Goal: Task Accomplishment & Management: Manage account settings

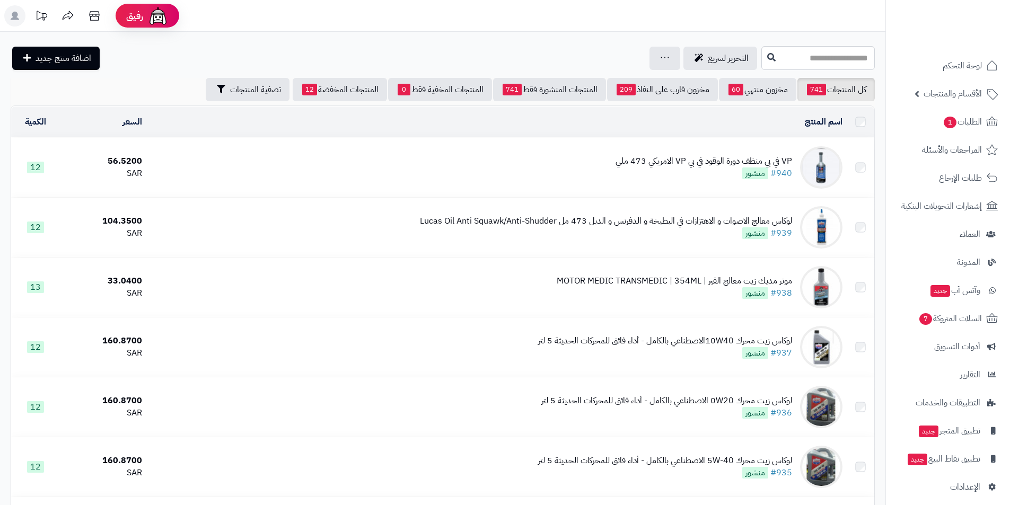
scroll to position [5737, 0]
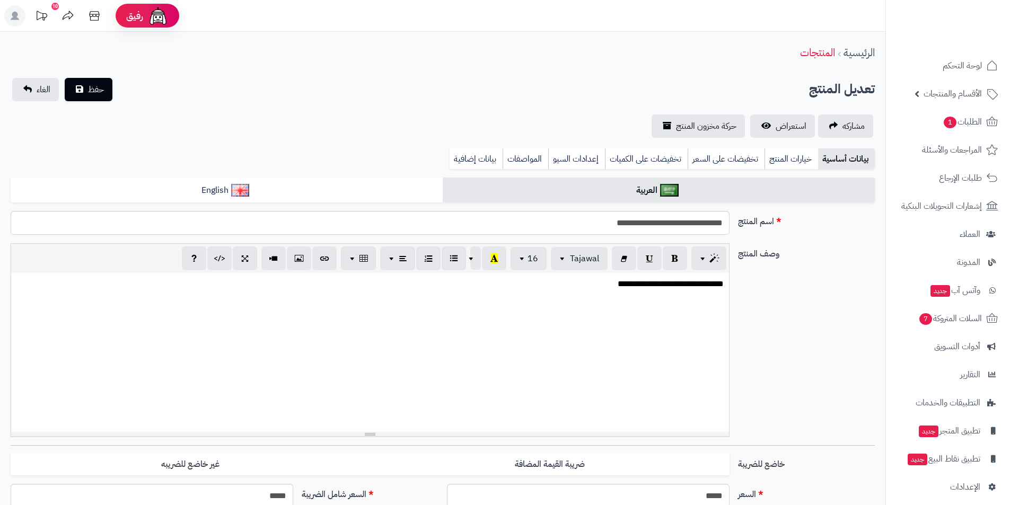
scroll to position [239, 0]
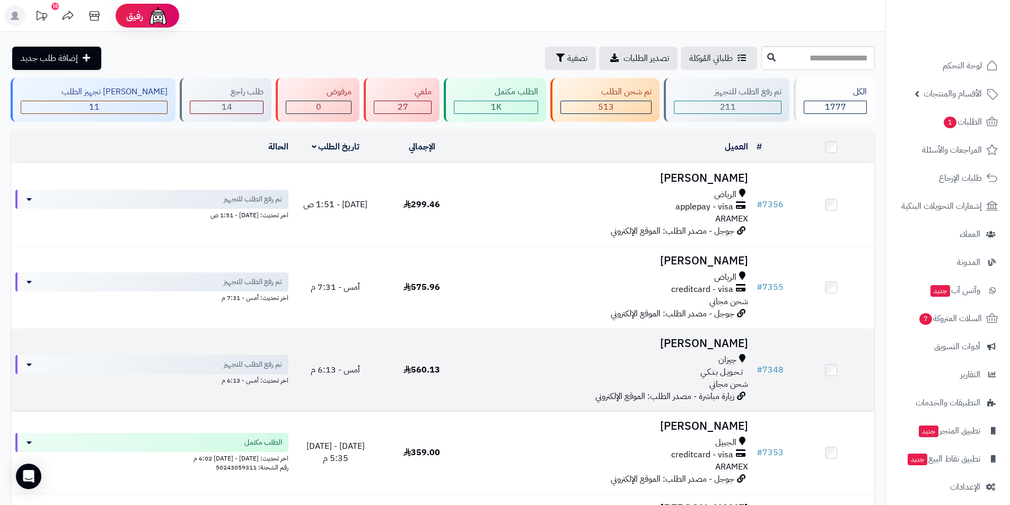
click at [720, 346] on h3 "[PERSON_NAME]" at bounding box center [608, 344] width 279 height 12
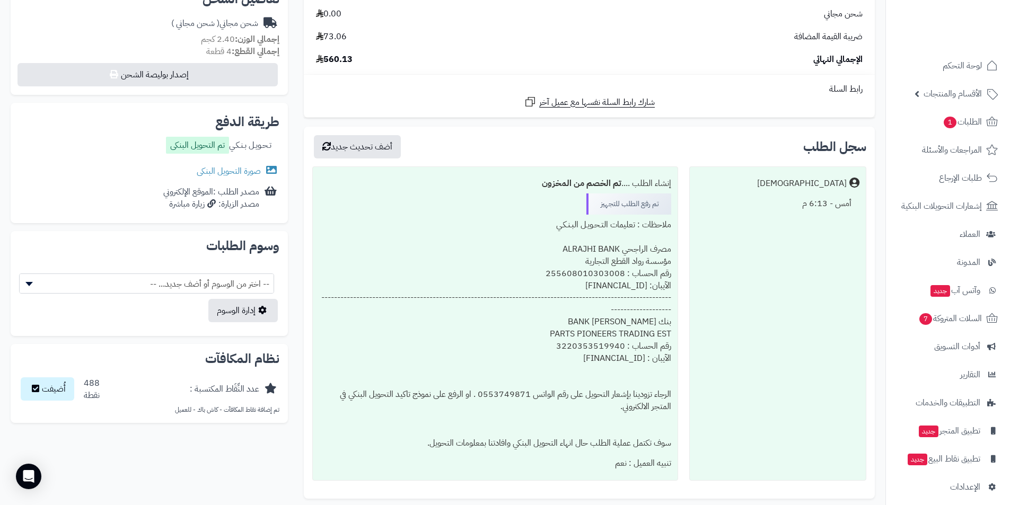
scroll to position [477, 0]
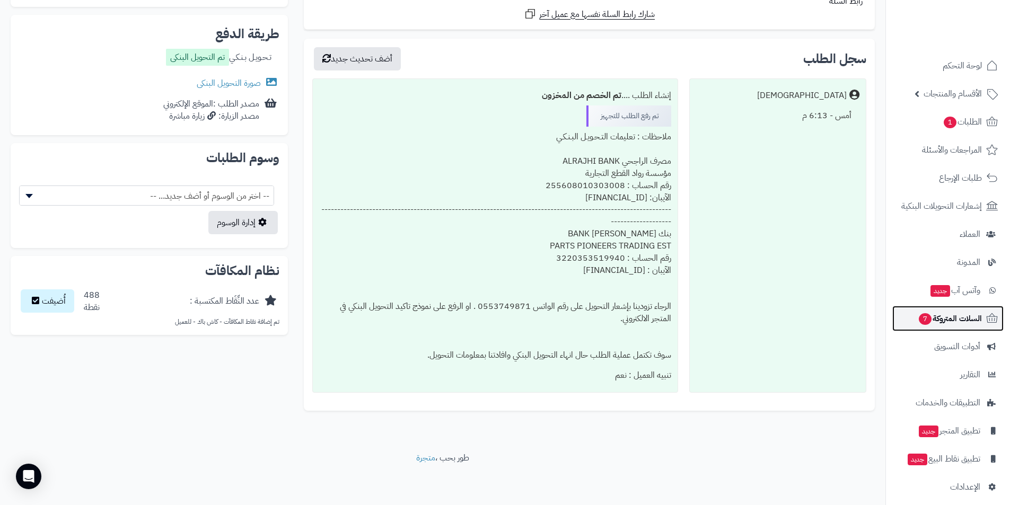
click at [947, 325] on span "السلات المتروكة 7" at bounding box center [949, 318] width 64 height 15
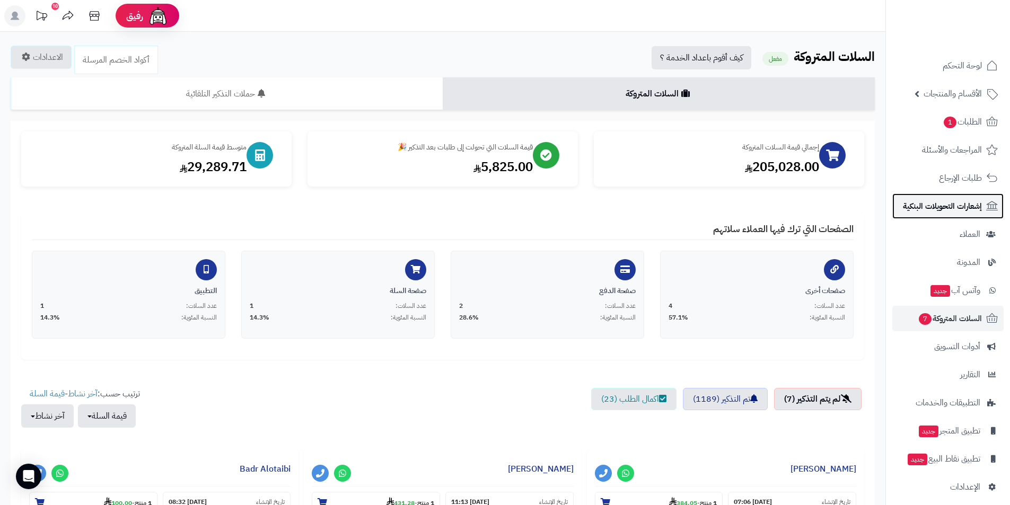
click at [947, 205] on span "إشعارات التحويلات البنكية" at bounding box center [942, 206] width 79 height 15
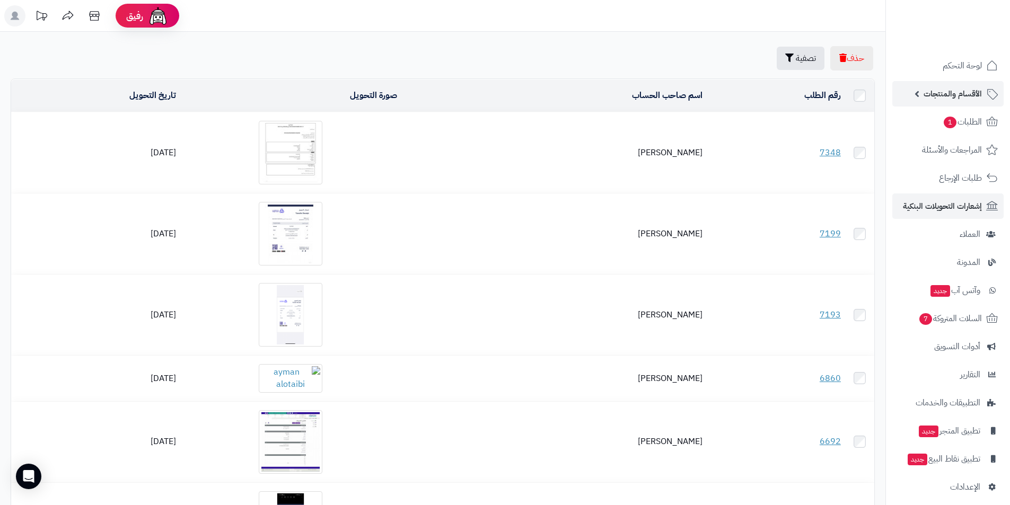
click at [907, 92] on link "الأقسام والمنتجات" at bounding box center [947, 93] width 111 height 25
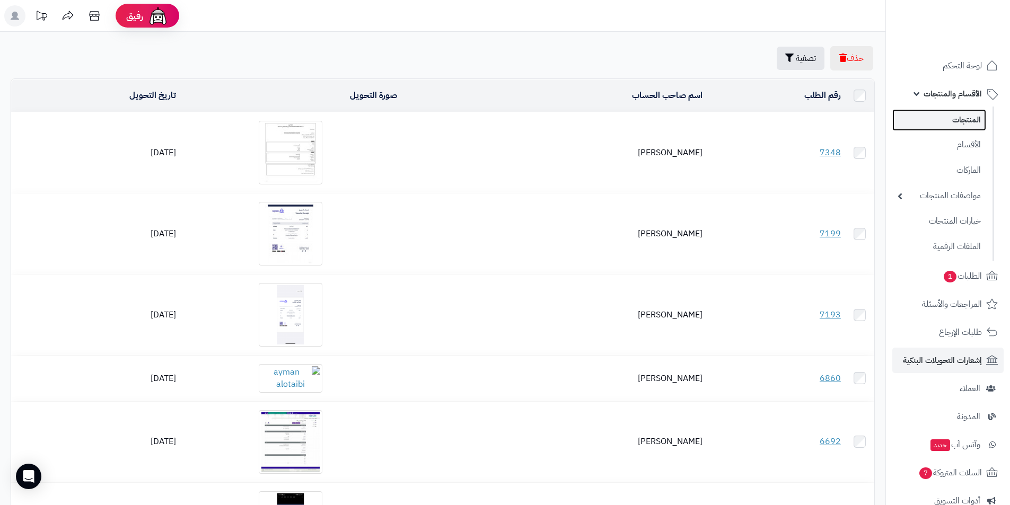
click at [934, 122] on link "المنتجات" at bounding box center [939, 120] width 94 height 22
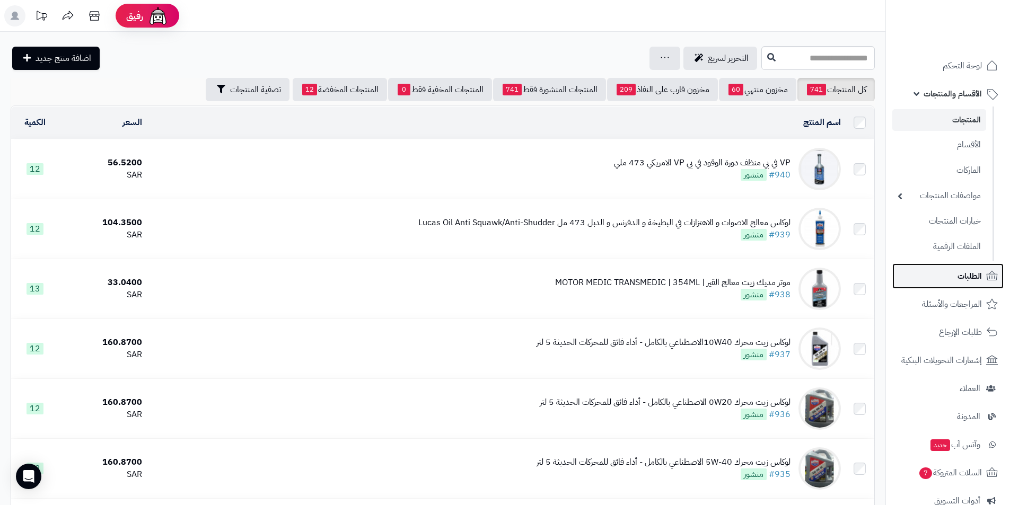
click at [955, 282] on link "الطلبات" at bounding box center [947, 275] width 111 height 25
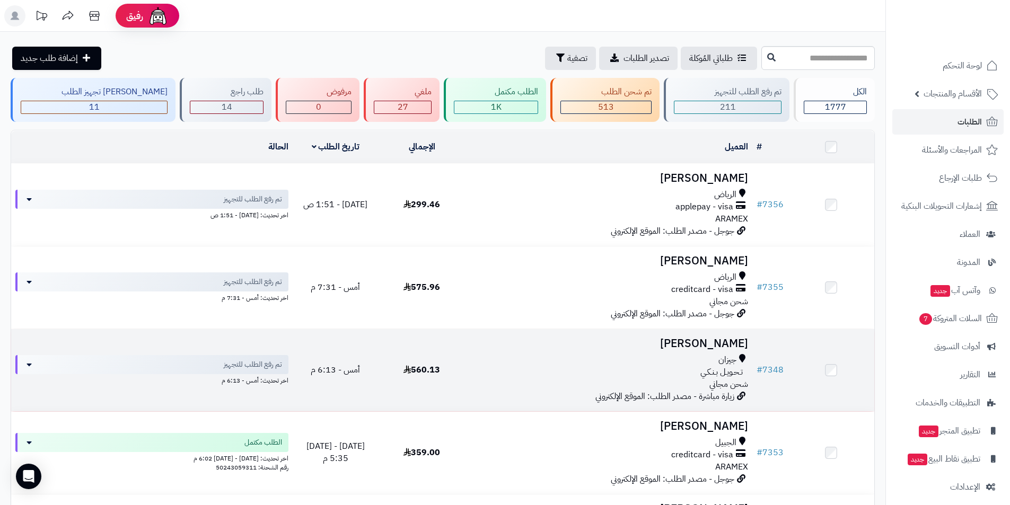
click at [732, 345] on h3 "[PERSON_NAME]" at bounding box center [608, 344] width 279 height 12
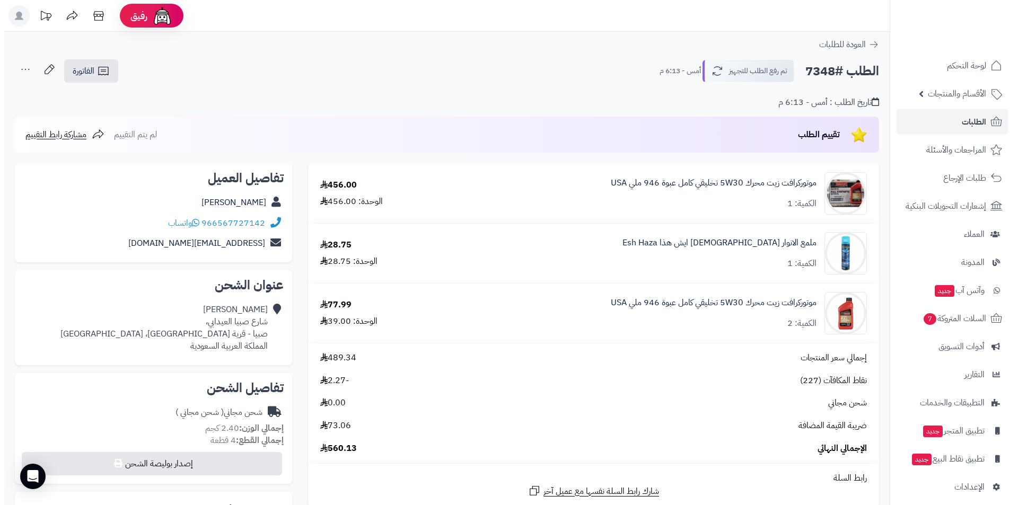
scroll to position [212, 0]
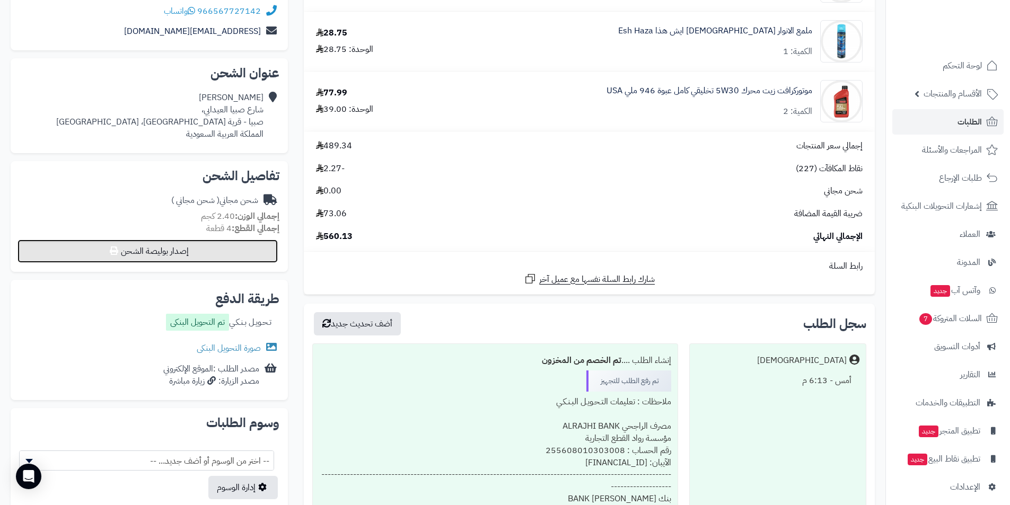
click at [201, 262] on button "إصدار بوليصة الشحن" at bounding box center [147, 251] width 260 height 23
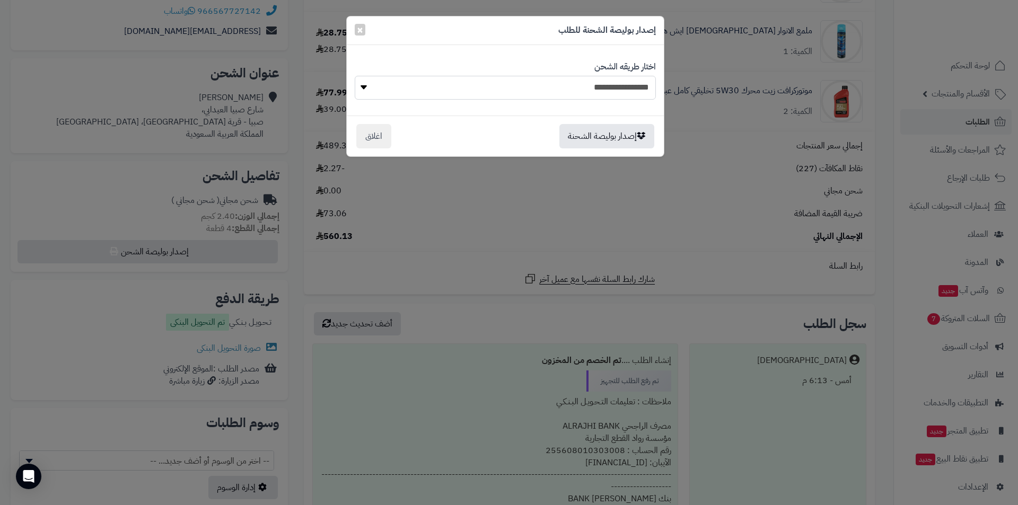
click at [594, 87] on select "**********" at bounding box center [505, 88] width 301 height 24
select select "******"
click at [355, 76] on select "**********" at bounding box center [505, 88] width 301 height 24
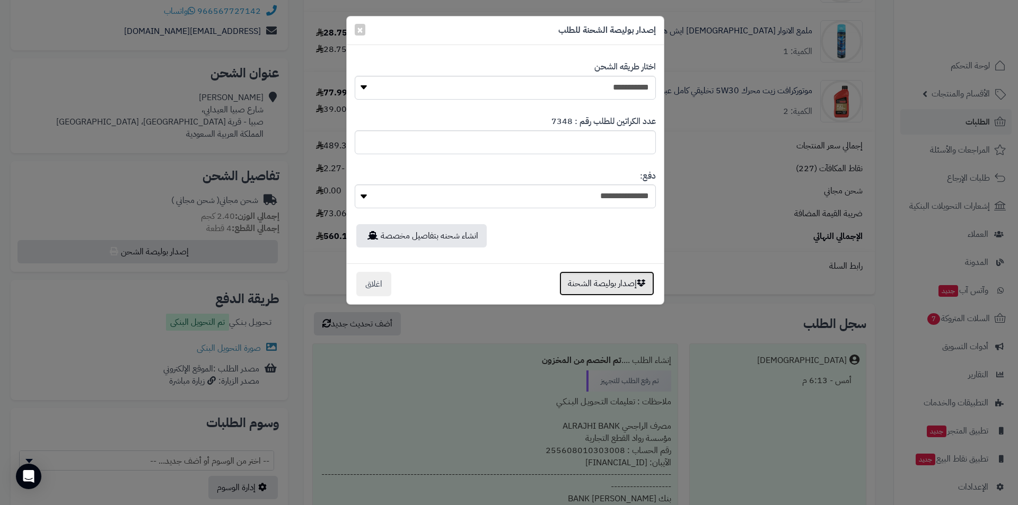
click at [617, 277] on button "إصدار بوليصة الشحنة" at bounding box center [606, 283] width 95 height 24
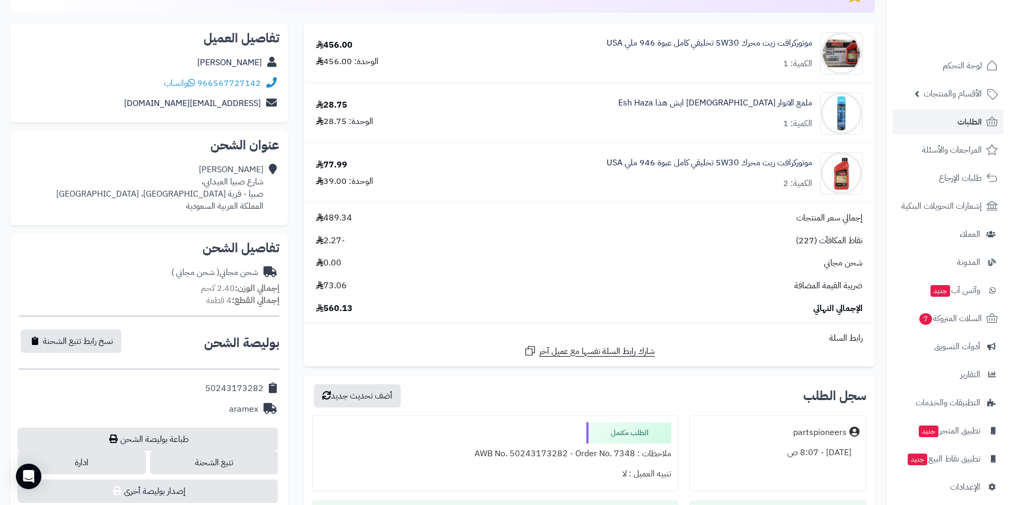
scroll to position [212, 0]
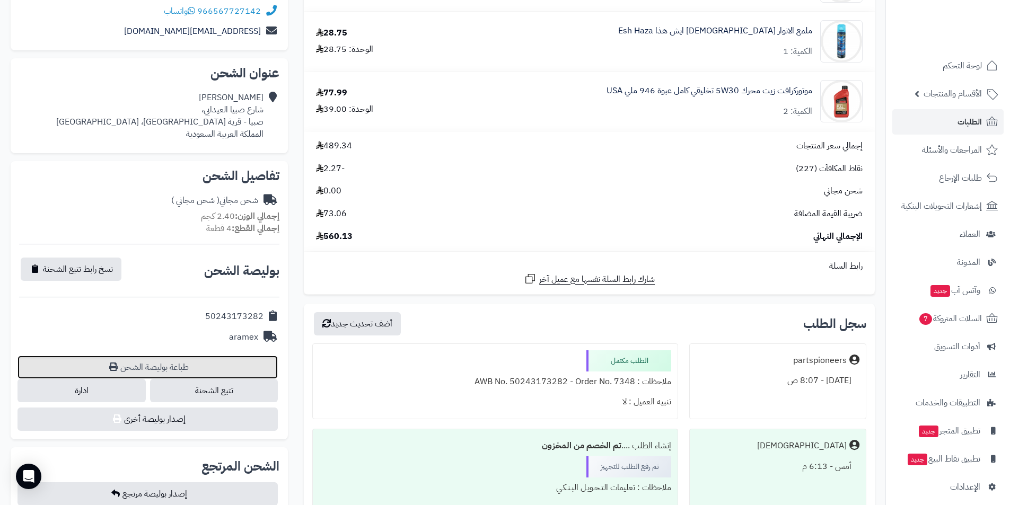
click at [166, 370] on link "طباعة بوليصة الشحن" at bounding box center [147, 367] width 260 height 23
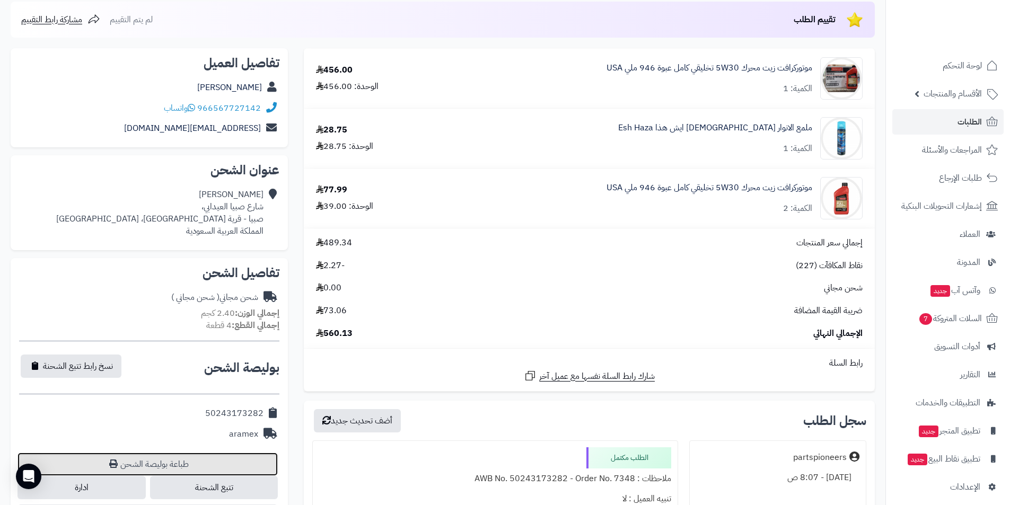
scroll to position [0, 0]
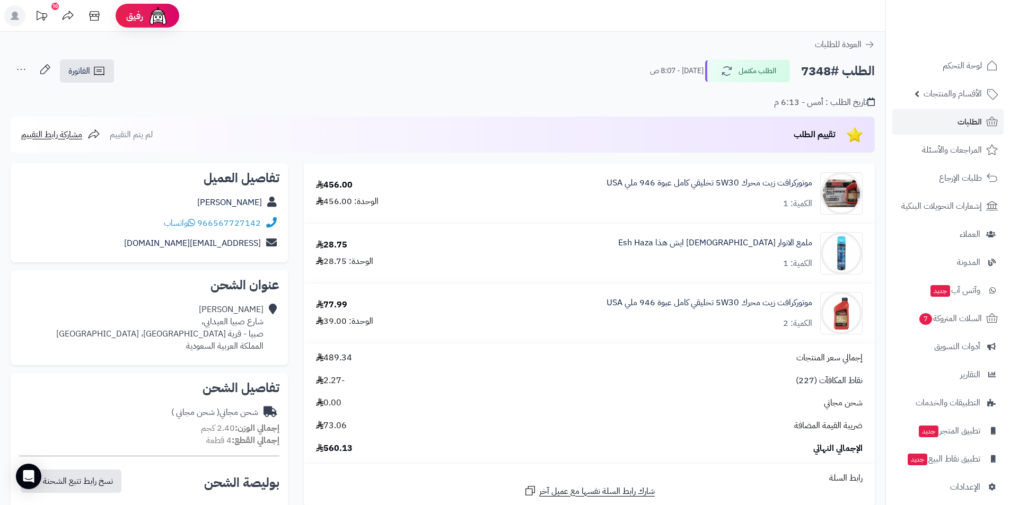
click at [809, 70] on h2 "الطلب #7348" at bounding box center [838, 71] width 74 height 22
copy h2 "7348"
click at [791, 243] on link "ملمع الانوار [DEMOGRAPHIC_DATA] ايش هذا Esh Haza" at bounding box center [715, 243] width 194 height 12
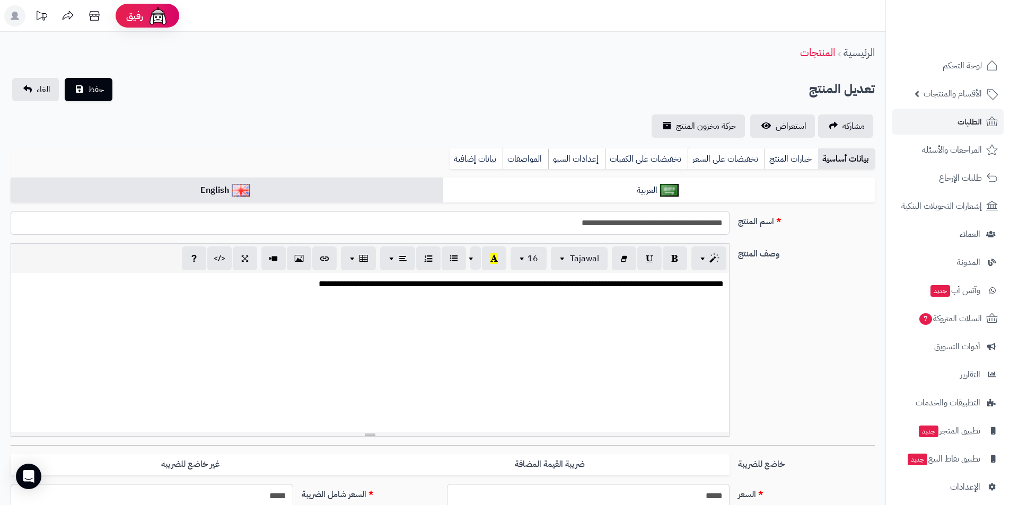
scroll to position [697, 0]
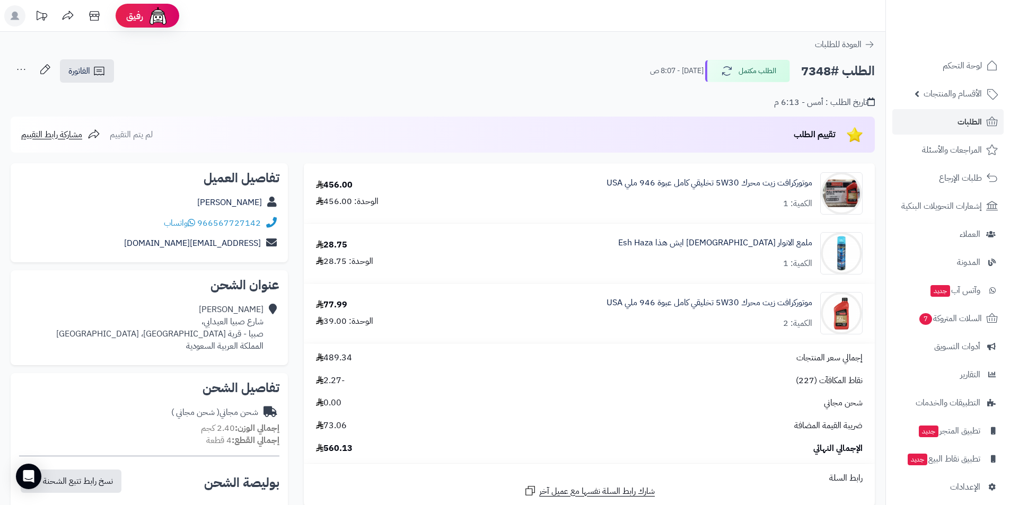
drag, startPoint x: 346, startPoint y: 379, endPoint x: 323, endPoint y: 378, distance: 22.3
click at [323, 378] on span "-2.27" at bounding box center [330, 381] width 29 height 12
copy span "-2.27"
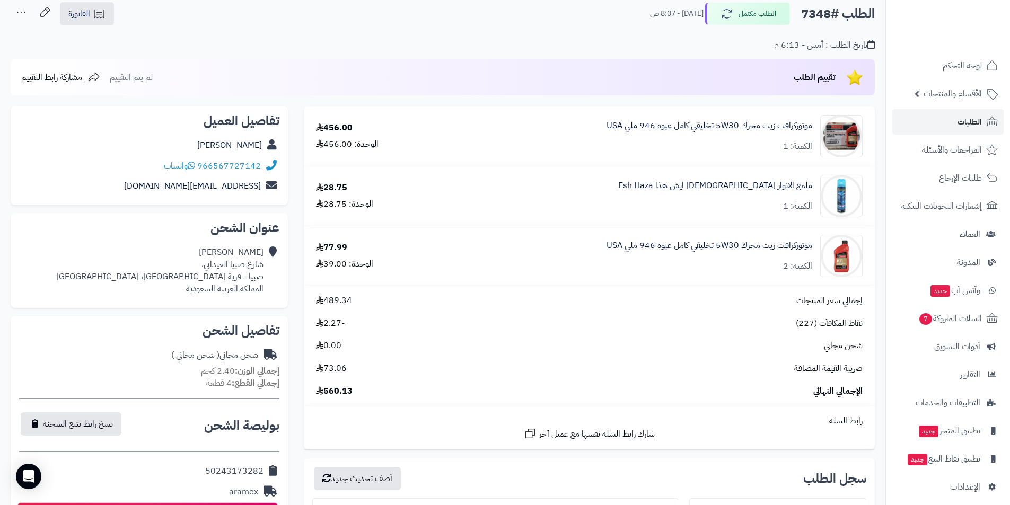
scroll to position [106, 0]
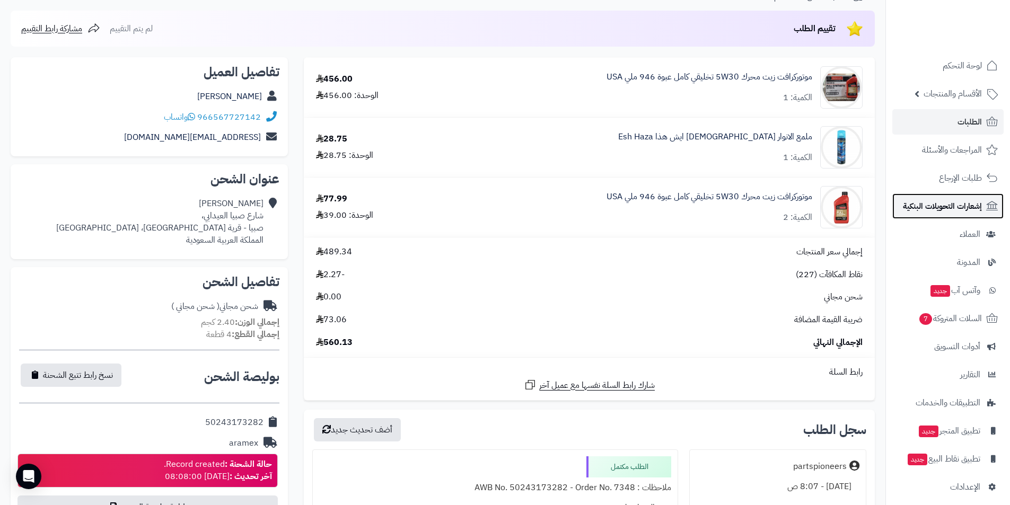
click at [955, 202] on span "إشعارات التحويلات البنكية" at bounding box center [942, 206] width 79 height 15
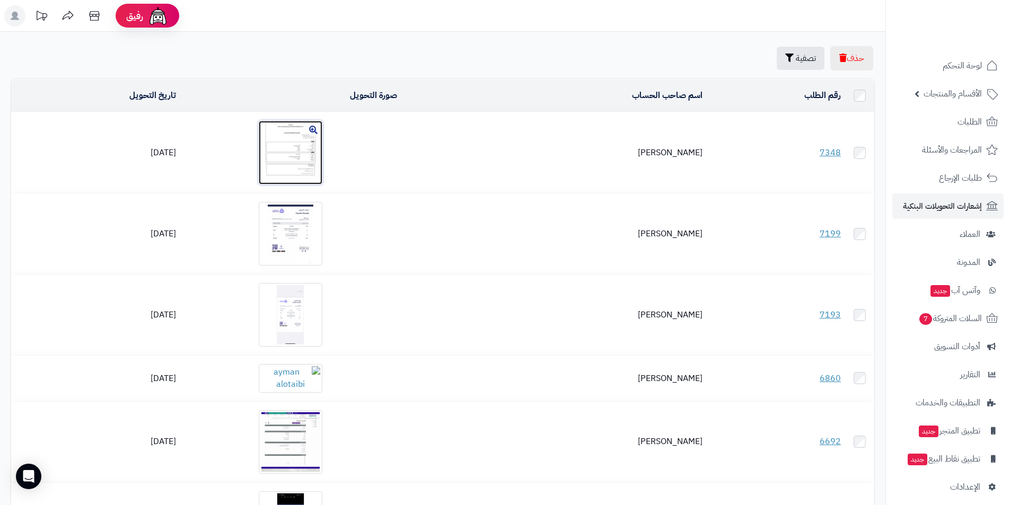
click at [297, 164] on img at bounding box center [291, 153] width 64 height 64
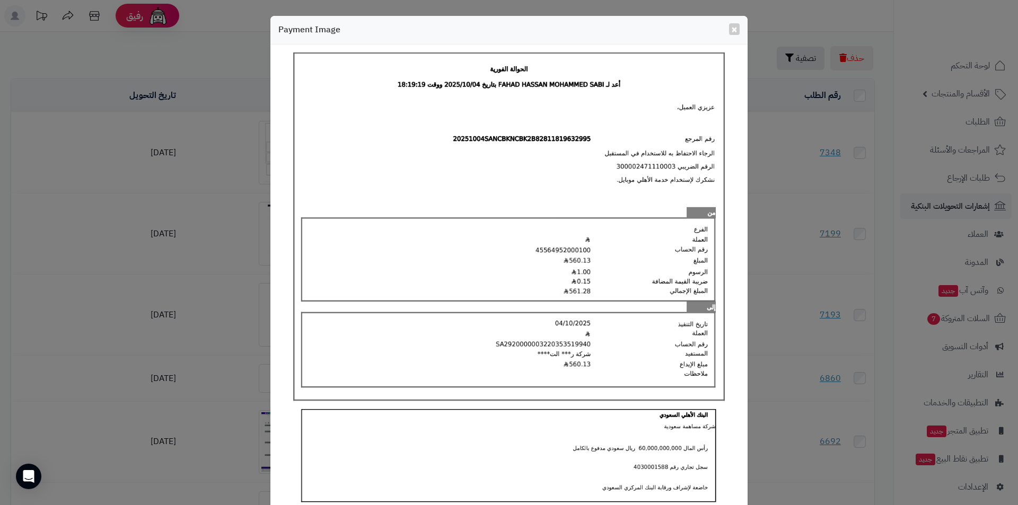
drag, startPoint x: 652, startPoint y: 134, endPoint x: 681, endPoint y: 122, distance: 31.4
click at [652, 133] on img at bounding box center [508, 308] width 461 height 513
click at [736, 31] on span "×" at bounding box center [734, 29] width 6 height 16
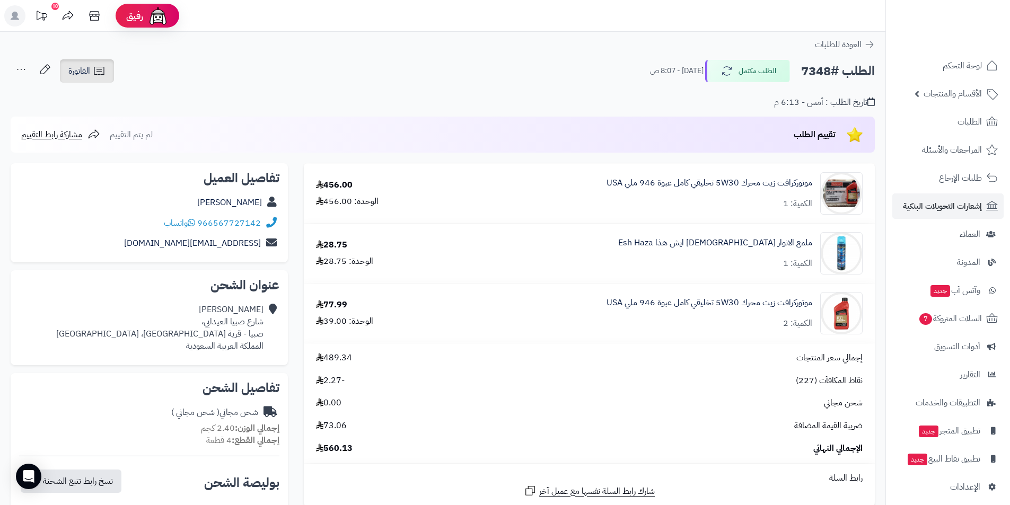
click at [92, 74] on link "الفاتورة" at bounding box center [87, 70] width 54 height 23
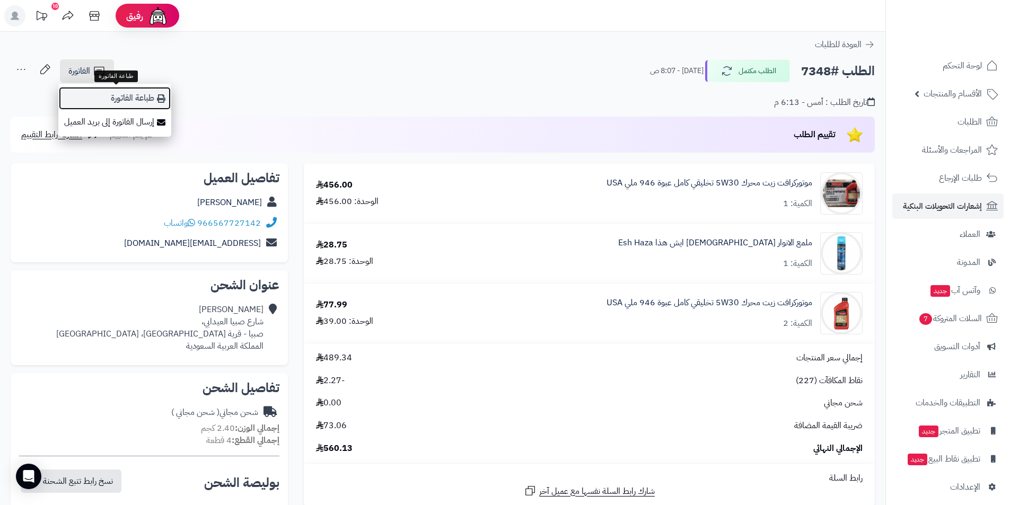
click at [112, 90] on link "طباعة الفاتورة" at bounding box center [114, 98] width 113 height 24
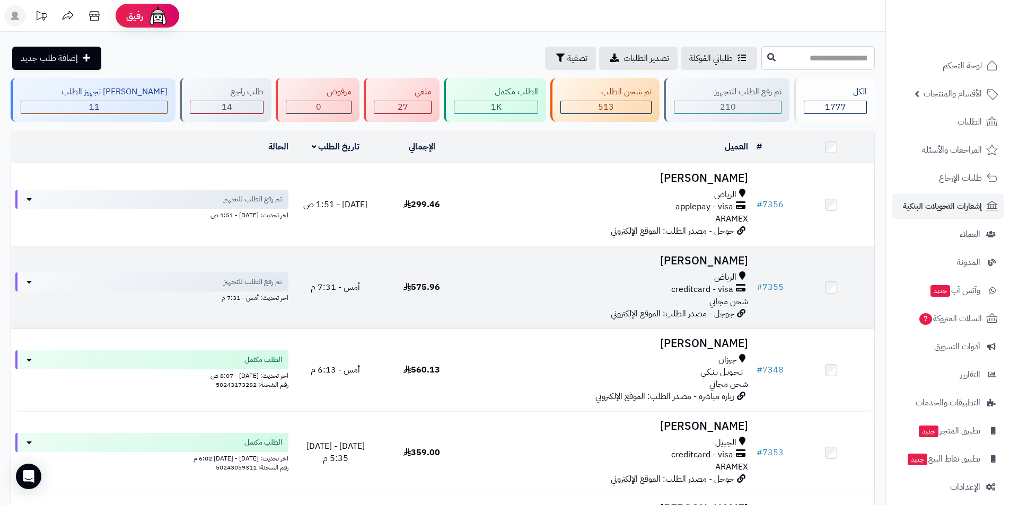
click at [685, 256] on h3 "[PERSON_NAME]" at bounding box center [608, 261] width 279 height 12
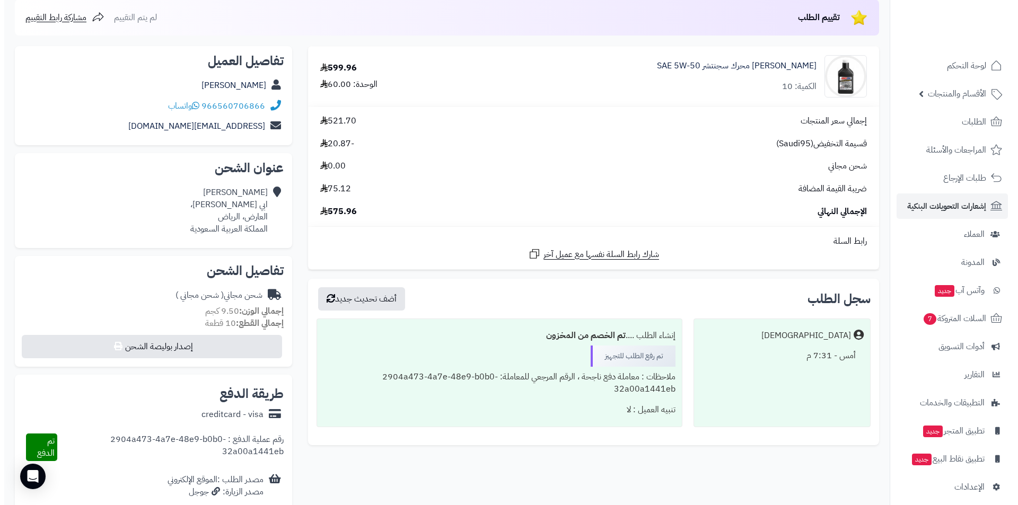
scroll to position [212, 0]
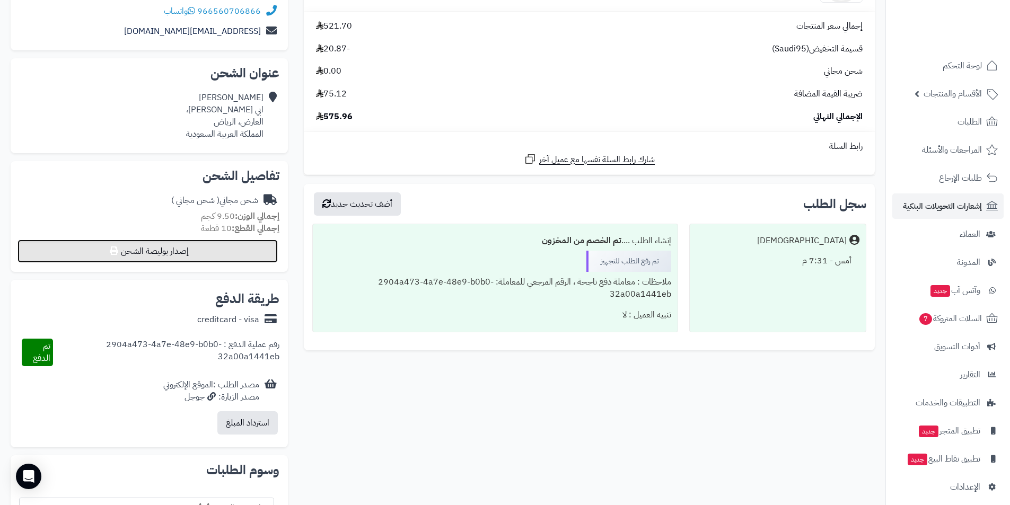
click at [148, 253] on button "إصدار بوليصة الشحن" at bounding box center [147, 251] width 260 height 23
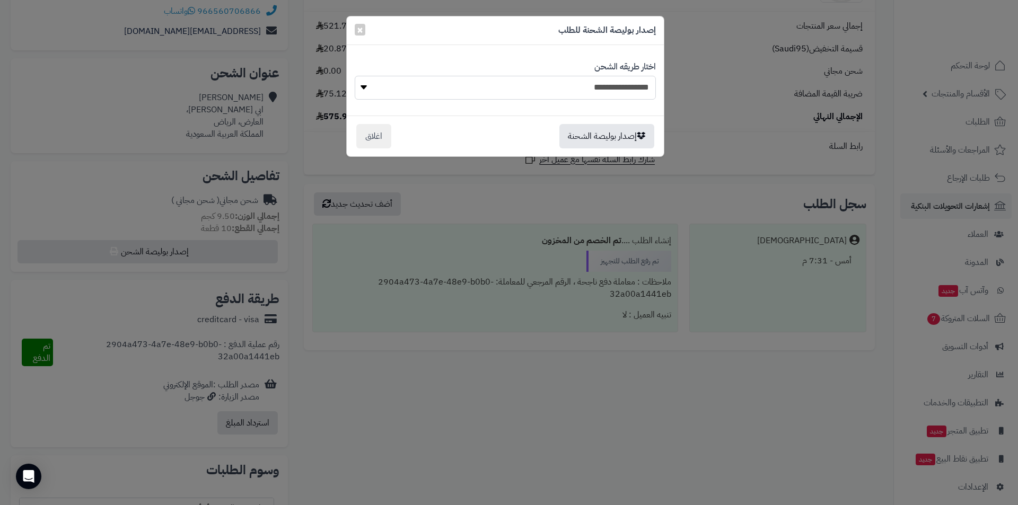
click at [379, 93] on select "**********" at bounding box center [505, 88] width 301 height 24
select select "******"
click at [355, 76] on select "**********" at bounding box center [505, 88] width 301 height 24
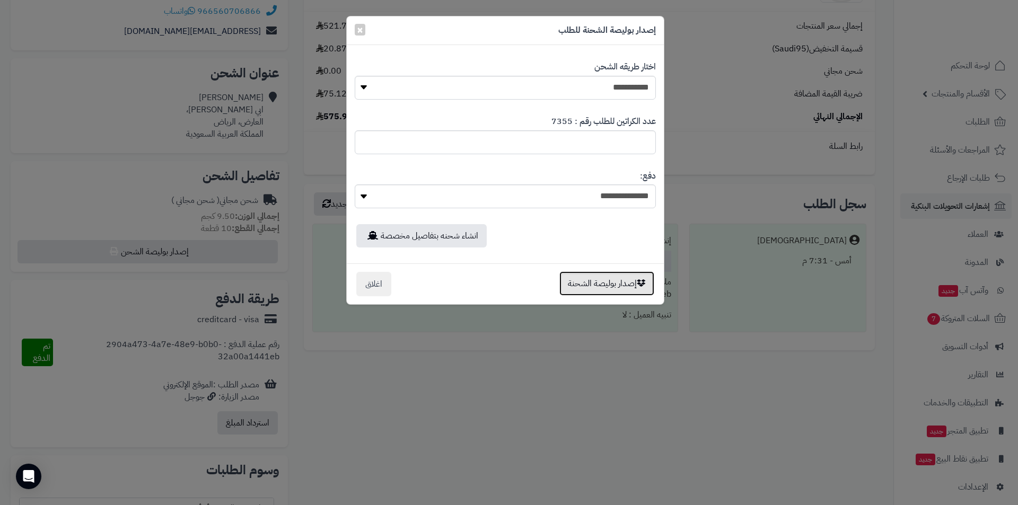
click at [628, 280] on button "إصدار بوليصة الشحنة" at bounding box center [606, 283] width 95 height 24
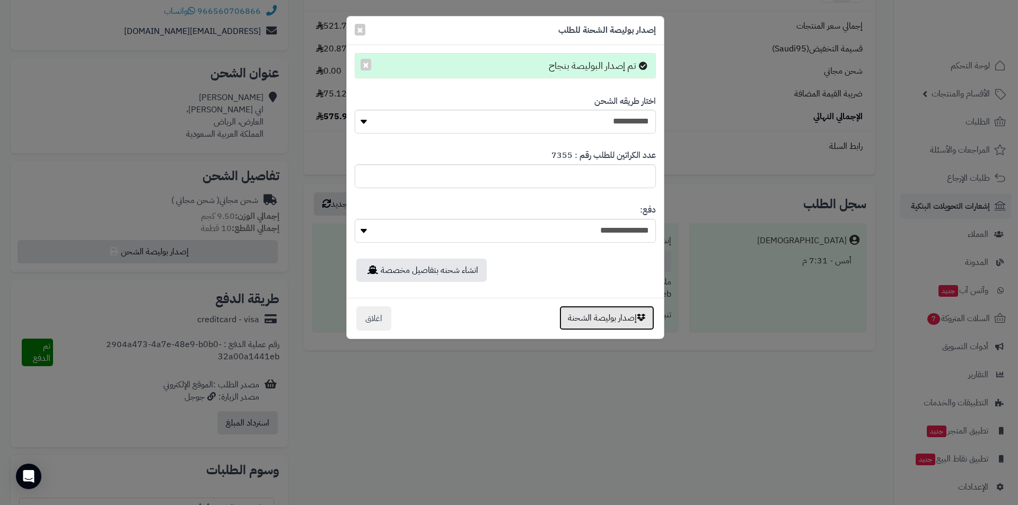
click at [598, 319] on button "إصدار بوليصة الشحنة" at bounding box center [606, 318] width 95 height 24
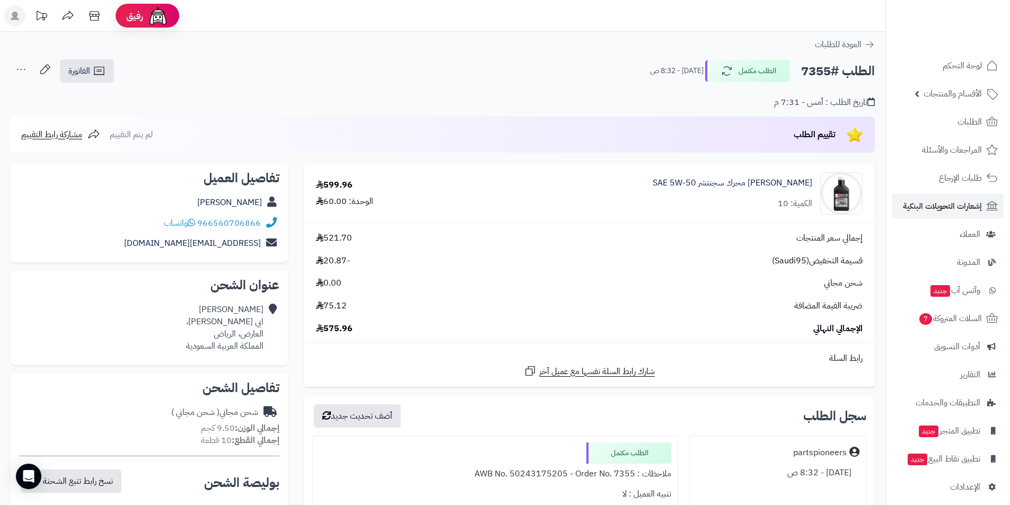
scroll to position [212, 0]
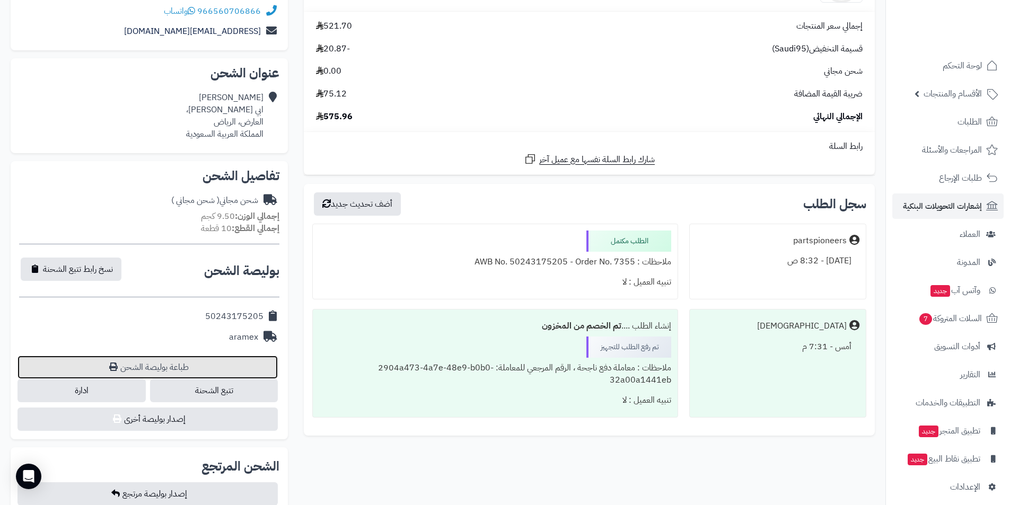
click at [161, 362] on link "طباعة بوليصة الشحن" at bounding box center [147, 367] width 260 height 23
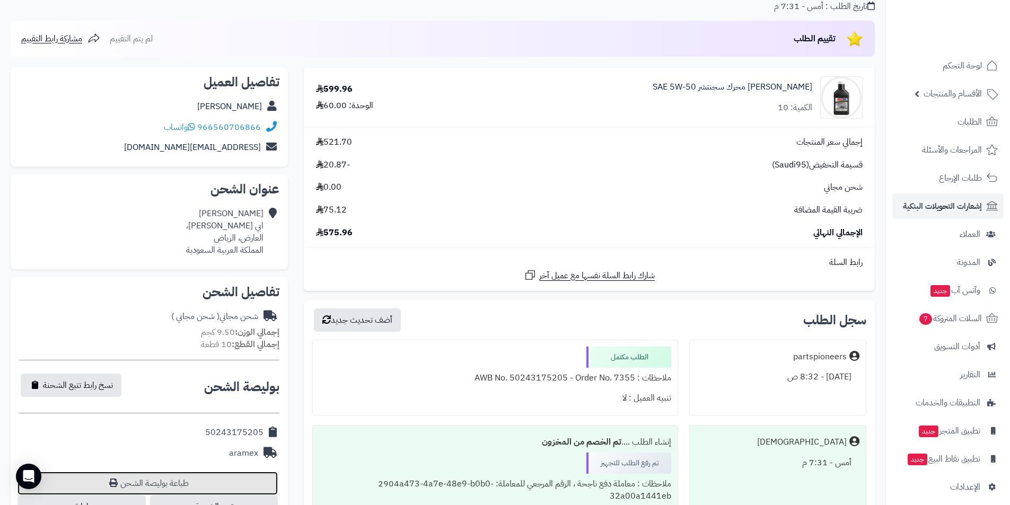
scroll to position [0, 0]
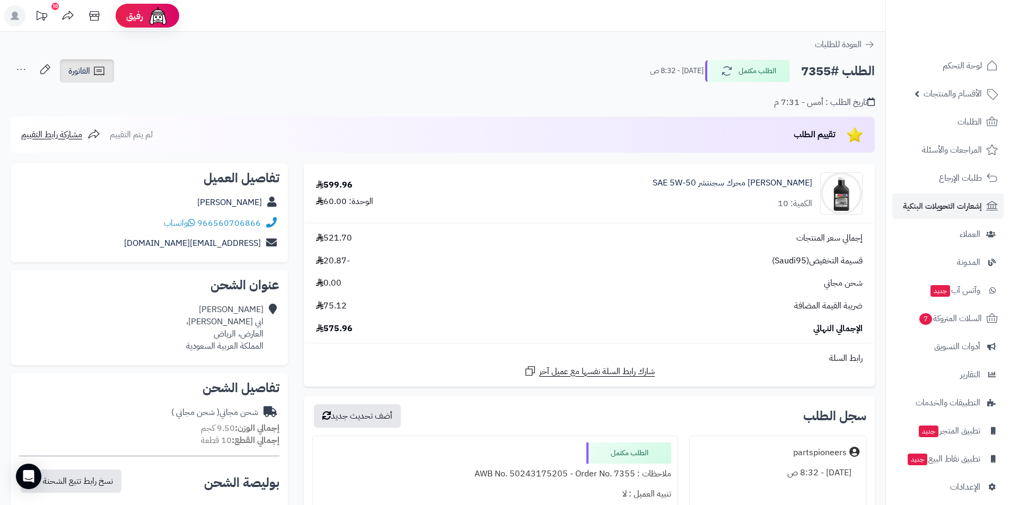
click at [78, 78] on link "الفاتورة" at bounding box center [87, 70] width 54 height 23
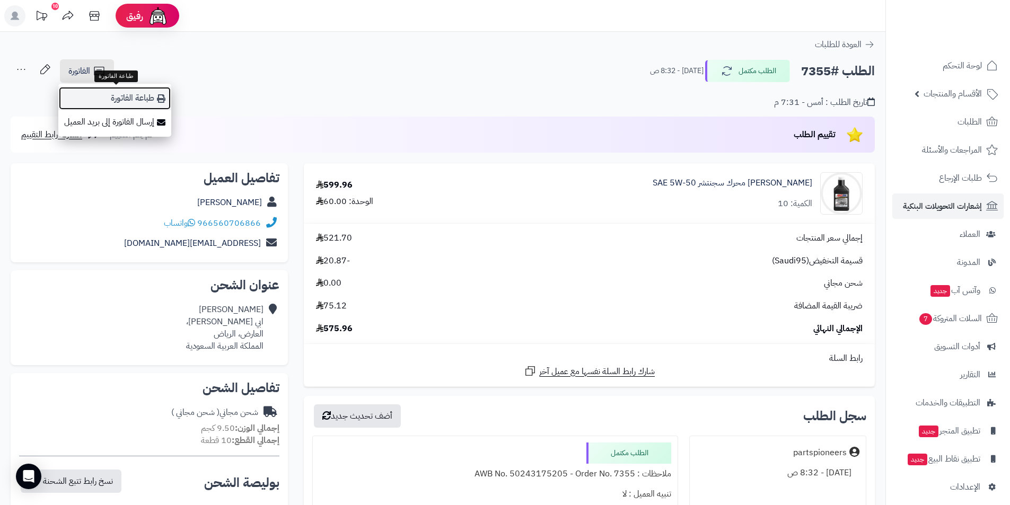
click at [108, 94] on link "طباعة الفاتورة" at bounding box center [114, 98] width 113 height 24
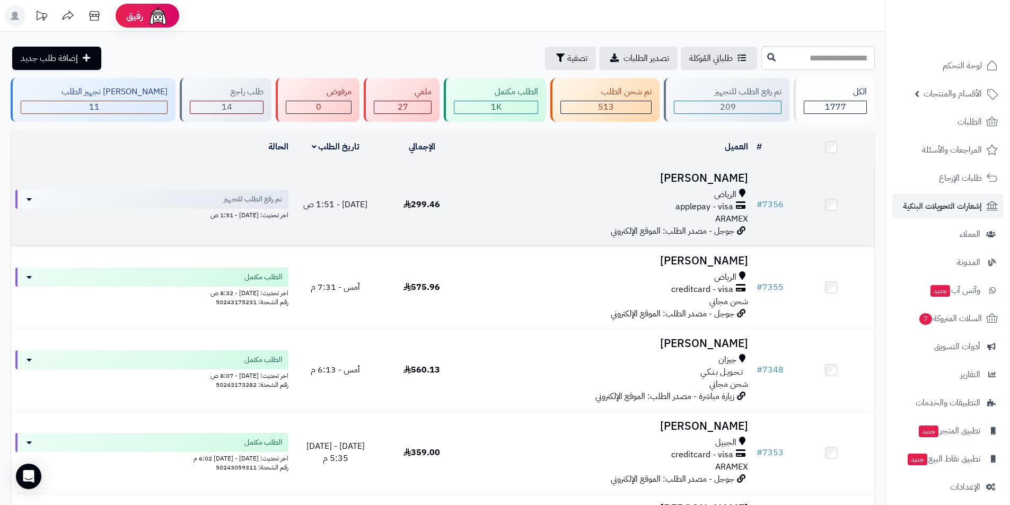
click at [687, 173] on h3 "Abdulrahman Alhumud" at bounding box center [608, 178] width 279 height 12
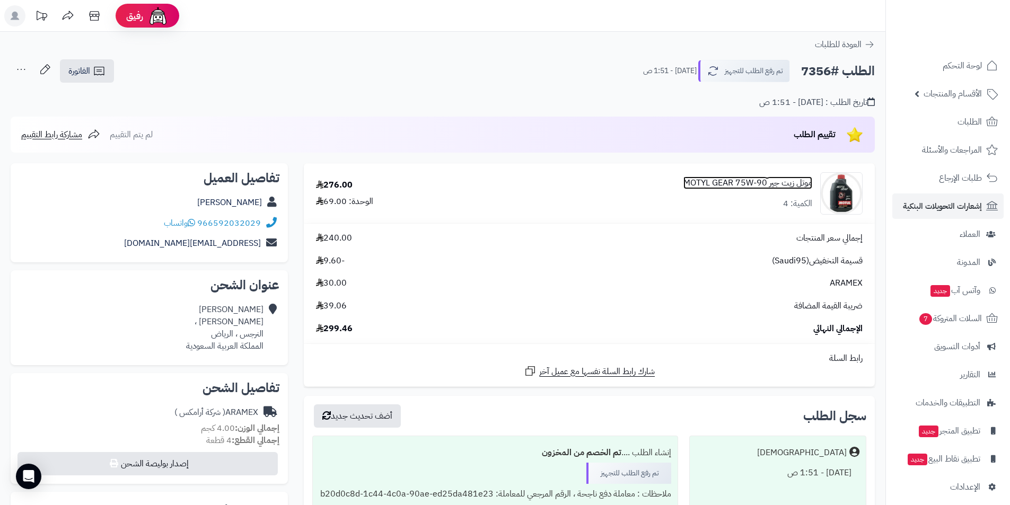
click at [720, 184] on link "موتل زيت جير MOTYL GEAR 75W-90" at bounding box center [747, 183] width 129 height 12
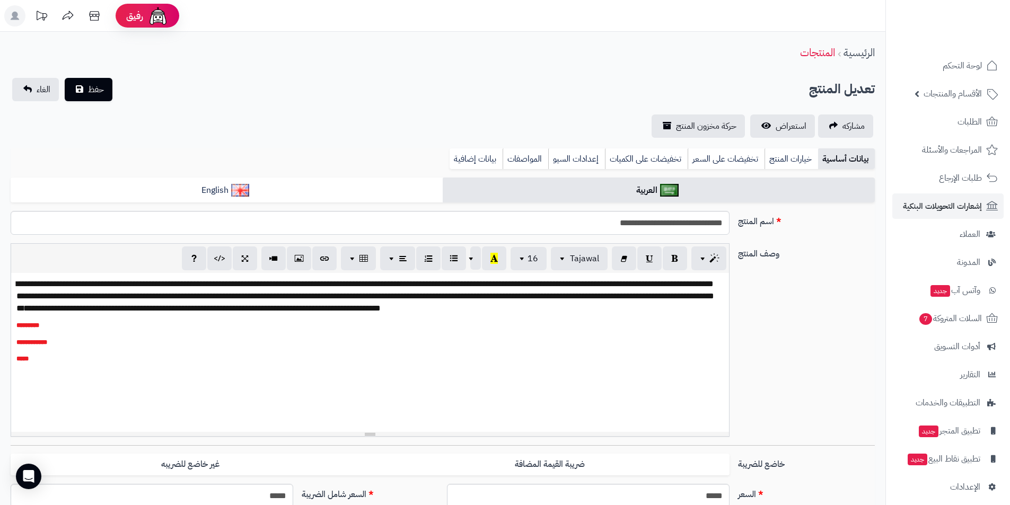
scroll to position [207, 0]
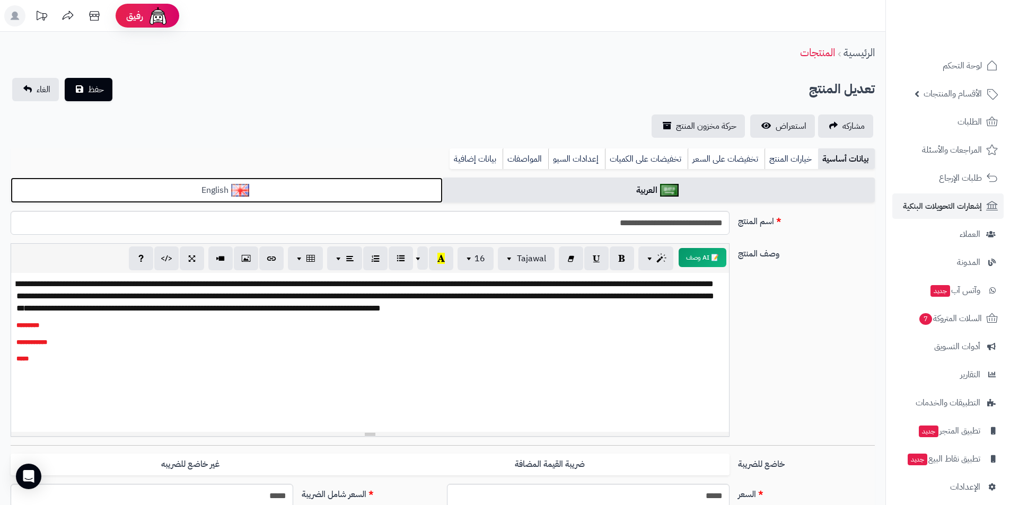
click at [395, 191] on link "English" at bounding box center [227, 191] width 432 height 26
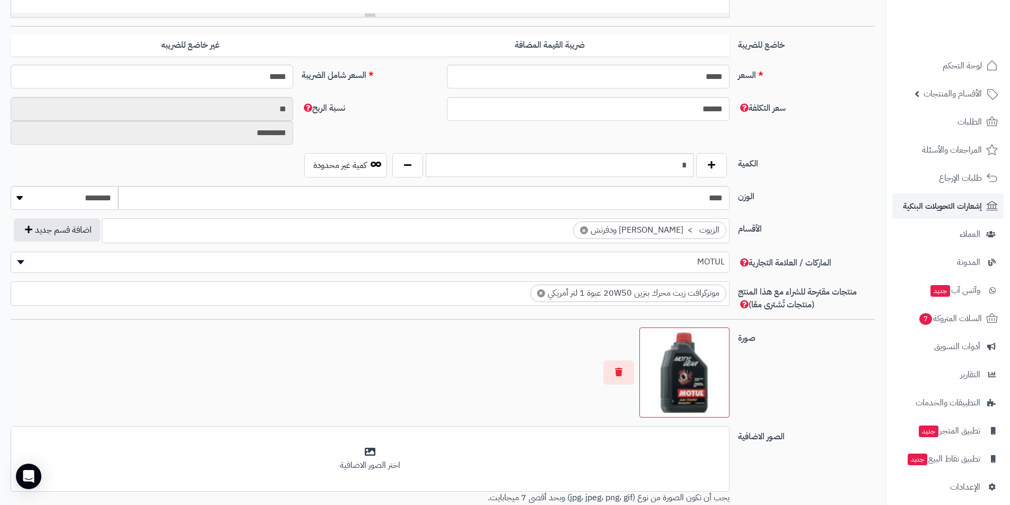
scroll to position [530, 0]
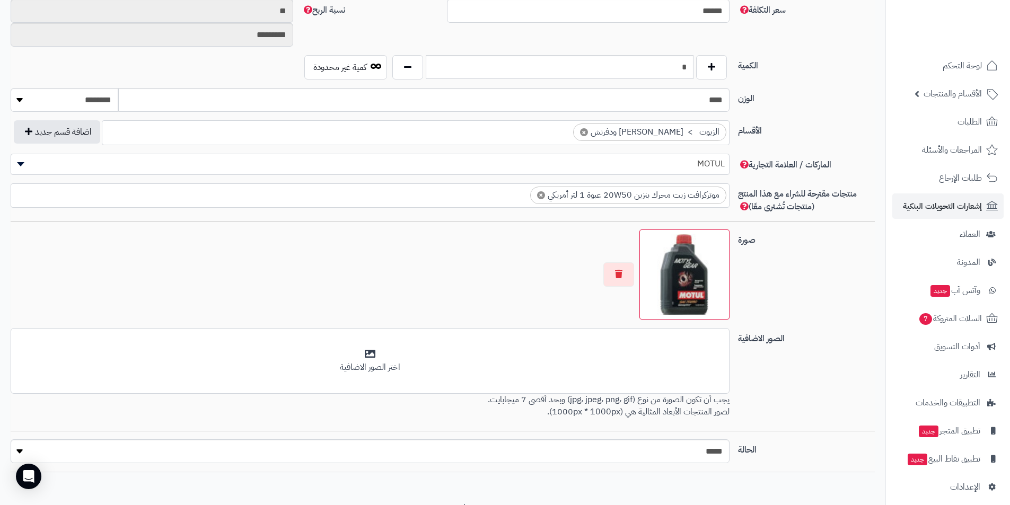
click at [693, 271] on img at bounding box center [684, 274] width 81 height 81
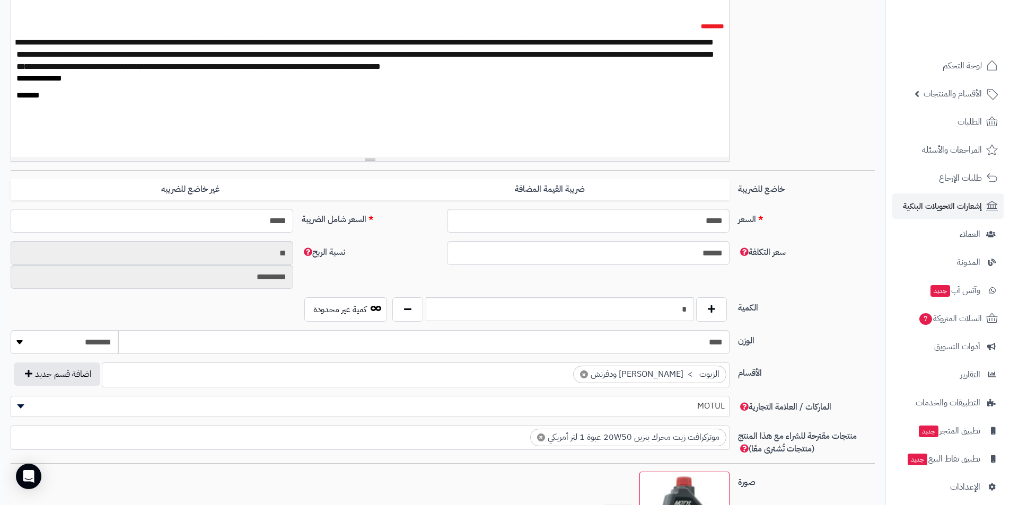
scroll to position [371, 0]
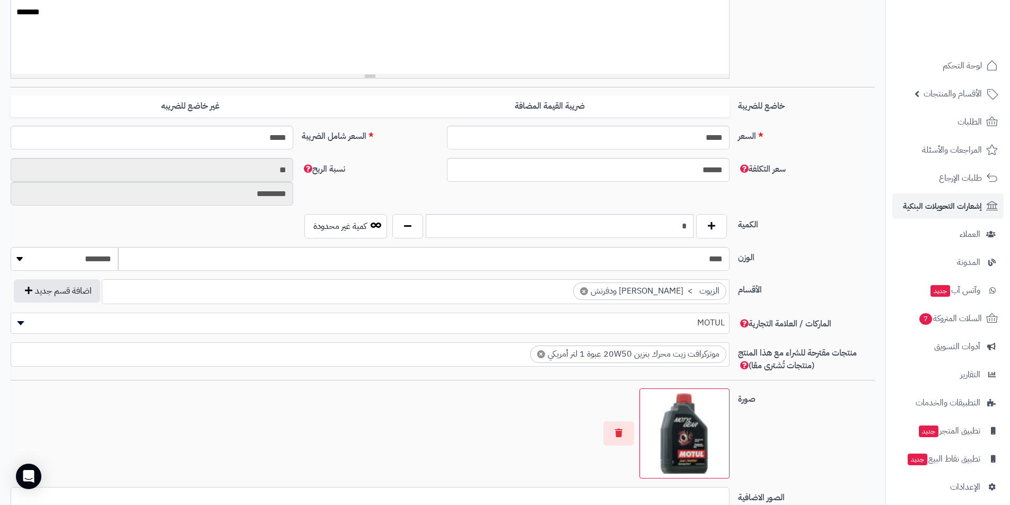
click at [683, 444] on img at bounding box center [684, 433] width 81 height 81
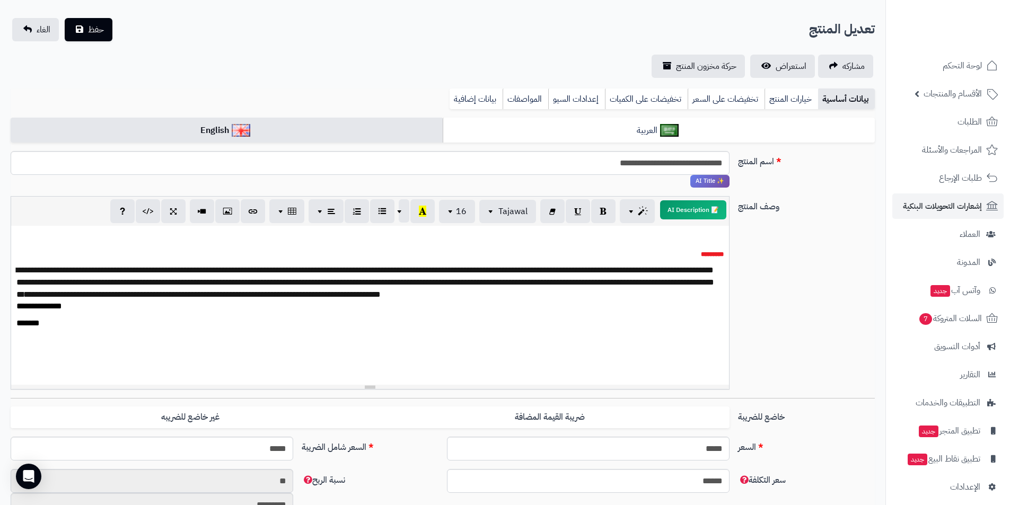
scroll to position [50, 0]
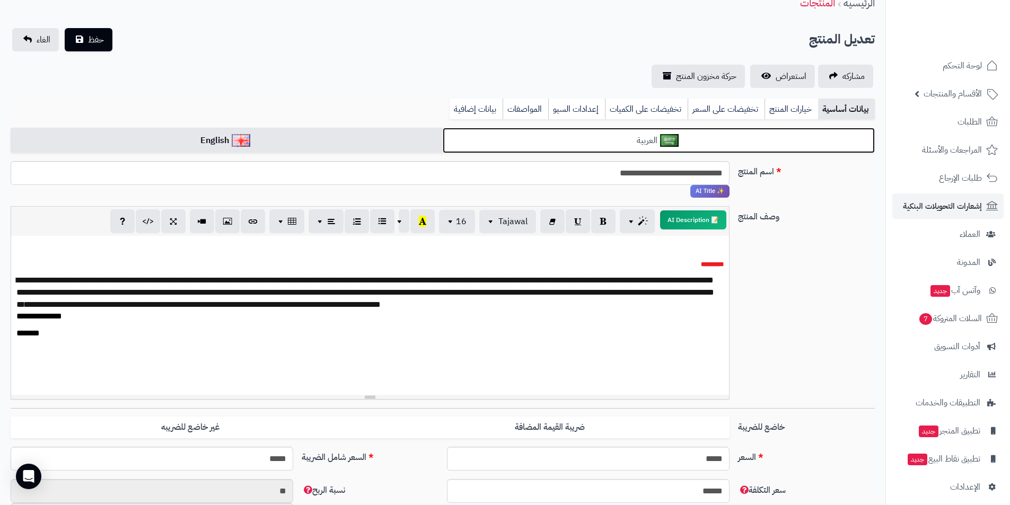
click at [562, 143] on link "العربية" at bounding box center [659, 141] width 432 height 26
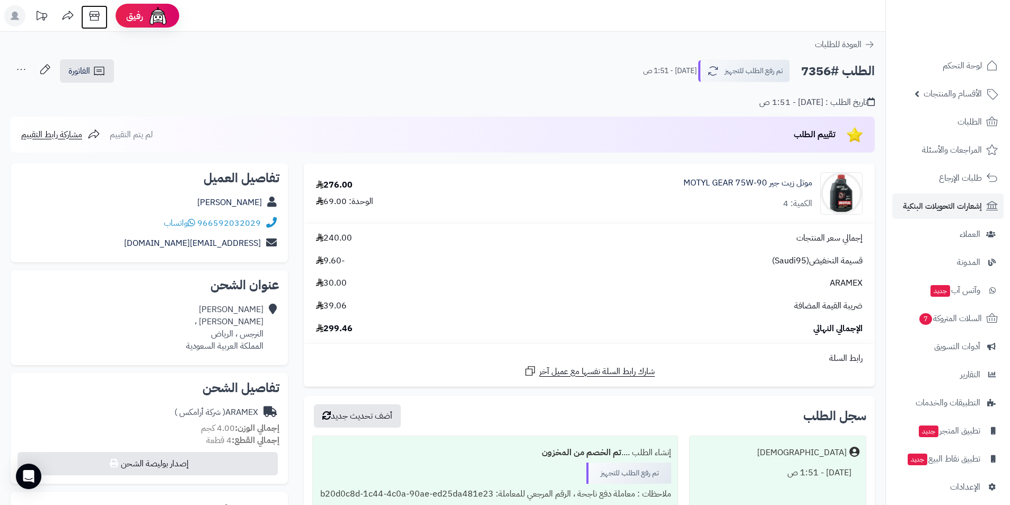
click at [102, 16] on icon at bounding box center [94, 15] width 21 height 21
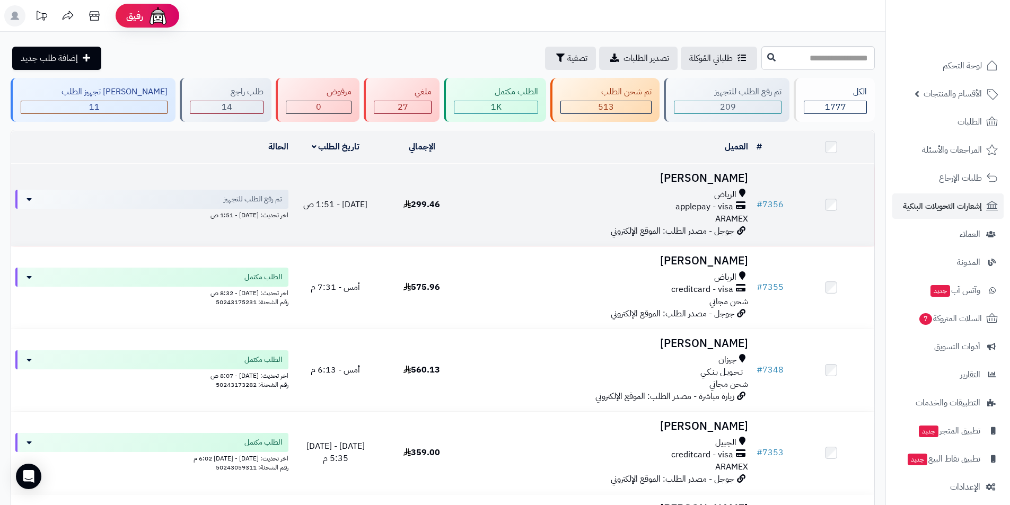
click at [703, 182] on h3 "[PERSON_NAME]" at bounding box center [608, 178] width 279 height 12
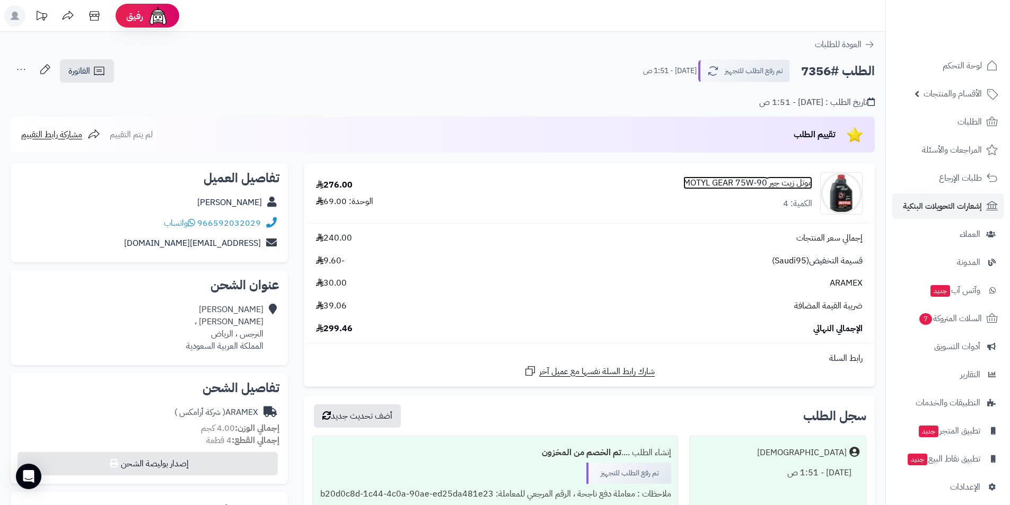
click at [703, 182] on link "موتل زيت جير MOTYL GEAR 75W-90" at bounding box center [747, 183] width 129 height 12
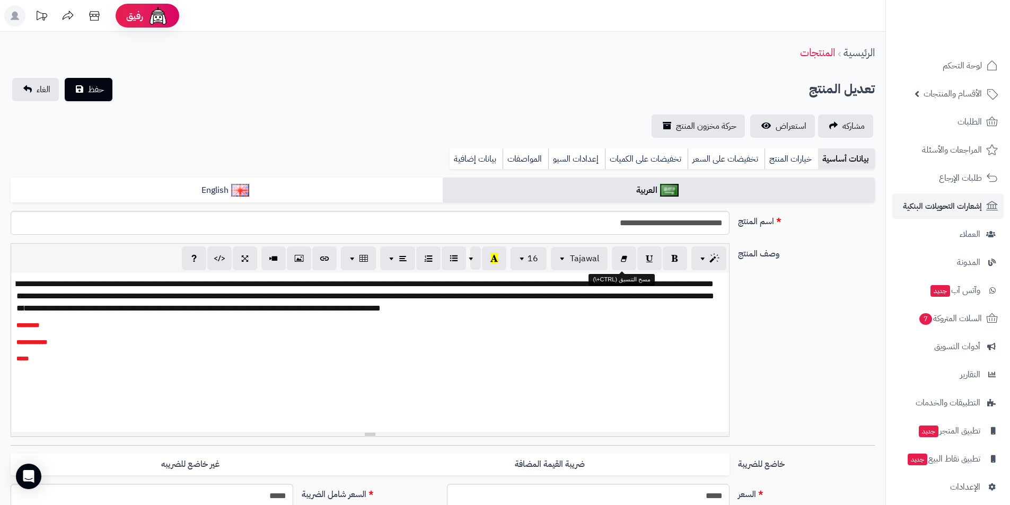
scroll to position [207, 0]
click at [643, 220] on input "**********" at bounding box center [370, 223] width 719 height 24
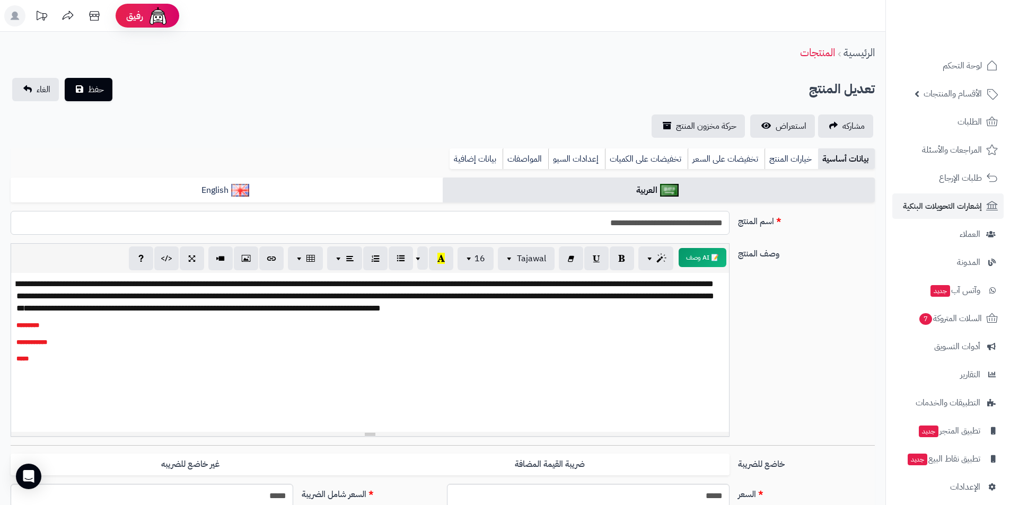
drag, startPoint x: 643, startPoint y: 225, endPoint x: 637, endPoint y: 223, distance: 7.2
click at [637, 223] on input "**********" at bounding box center [370, 223] width 719 height 24
type input "**********"
click at [93, 86] on span "حفظ" at bounding box center [96, 89] width 16 height 13
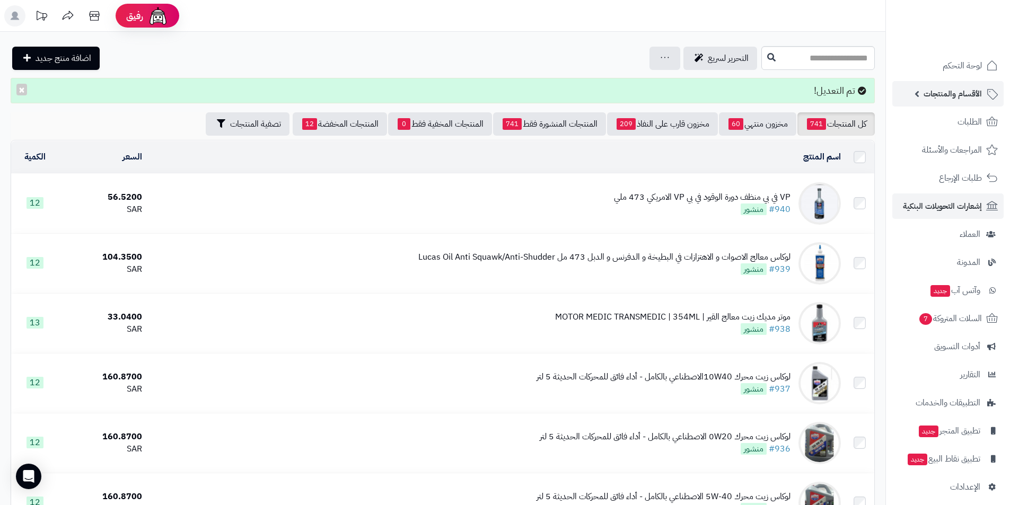
click at [944, 88] on span "الأقسام والمنتجات" at bounding box center [952, 93] width 58 height 15
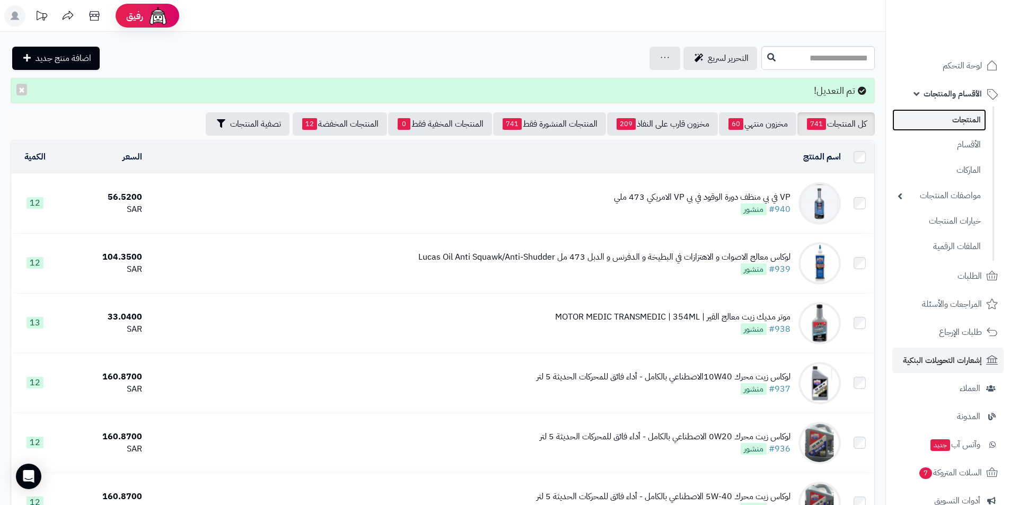
click at [955, 125] on link "المنتجات" at bounding box center [939, 120] width 94 height 22
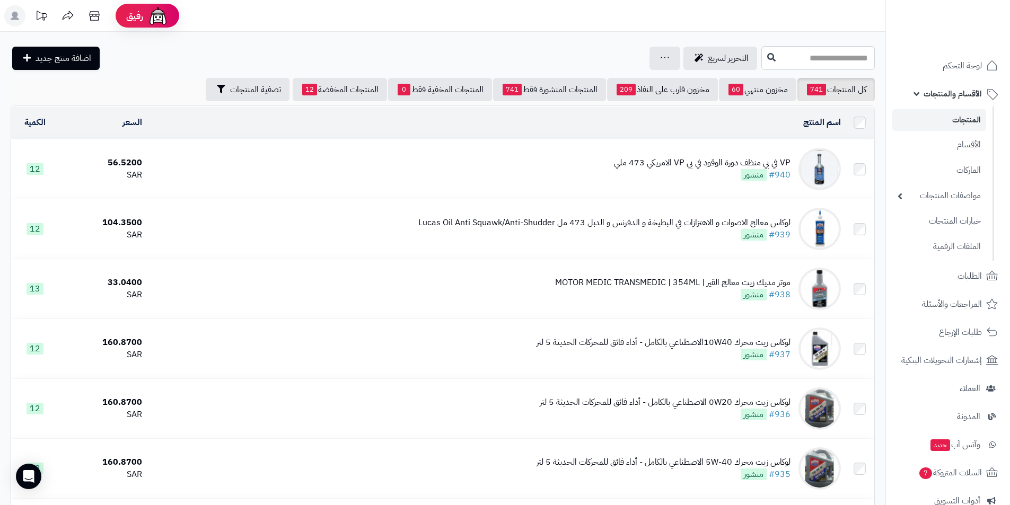
click at [937, 89] on span "الأقسام والمنتجات" at bounding box center [952, 93] width 58 height 15
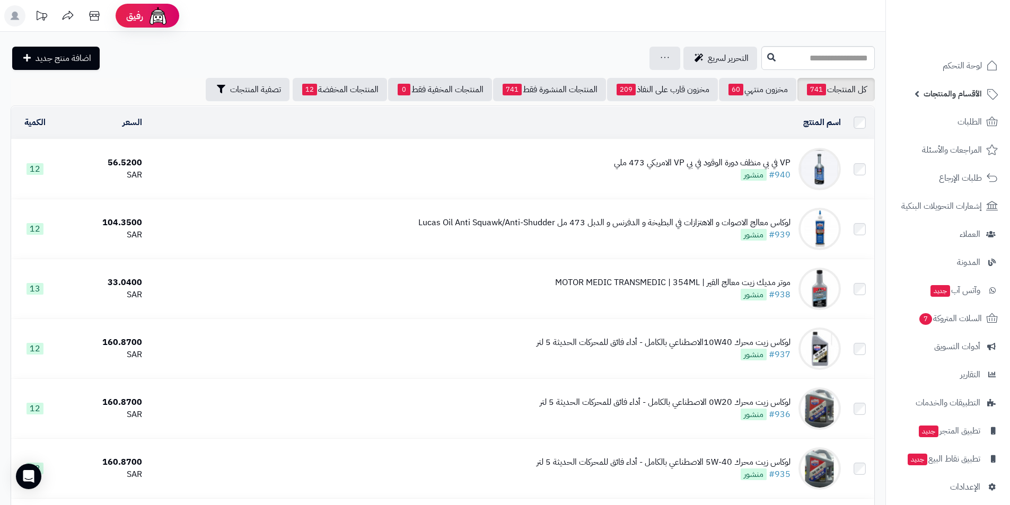
click at [951, 98] on span "الأقسام والمنتجات" at bounding box center [952, 93] width 58 height 15
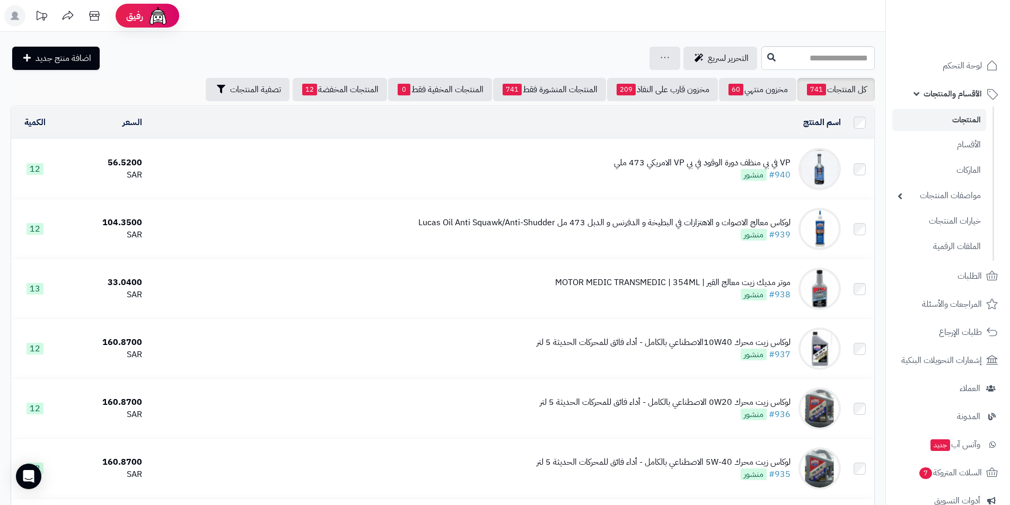
click at [958, 114] on link "المنتجات" at bounding box center [939, 120] width 94 height 22
click at [973, 113] on link "المنتجات" at bounding box center [939, 120] width 94 height 22
click at [943, 96] on span "الأقسام والمنتجات" at bounding box center [952, 93] width 58 height 15
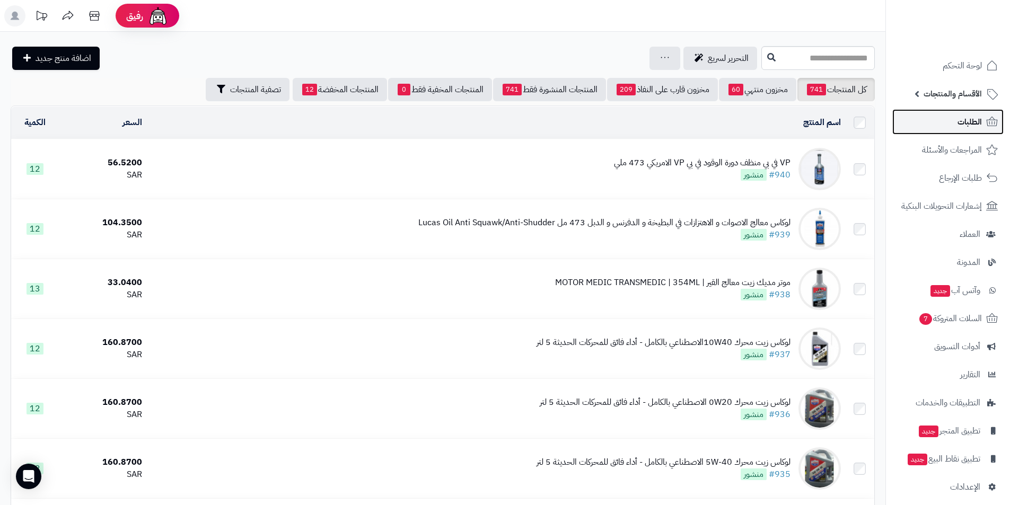
click at [957, 121] on span "الطلبات" at bounding box center [969, 121] width 24 height 15
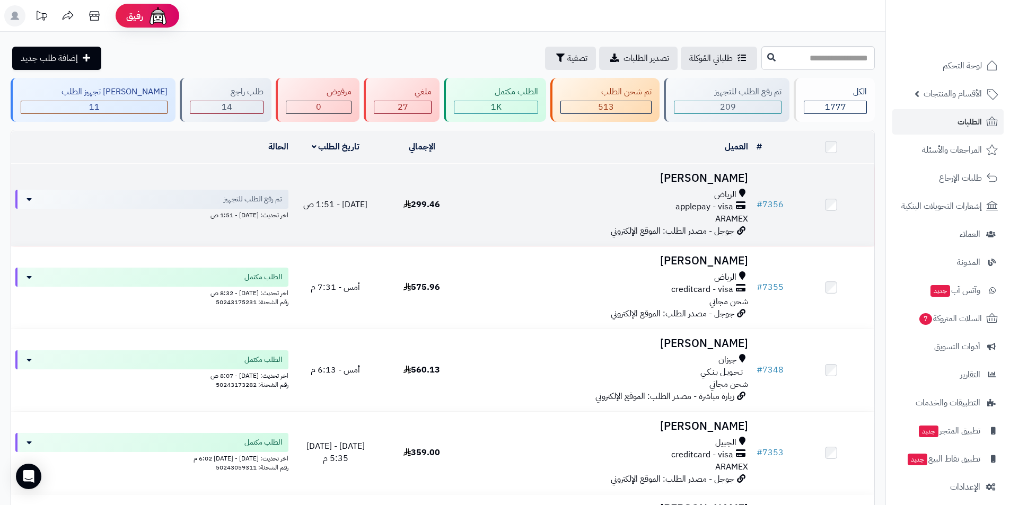
click at [674, 184] on h3 "[PERSON_NAME]" at bounding box center [608, 178] width 279 height 12
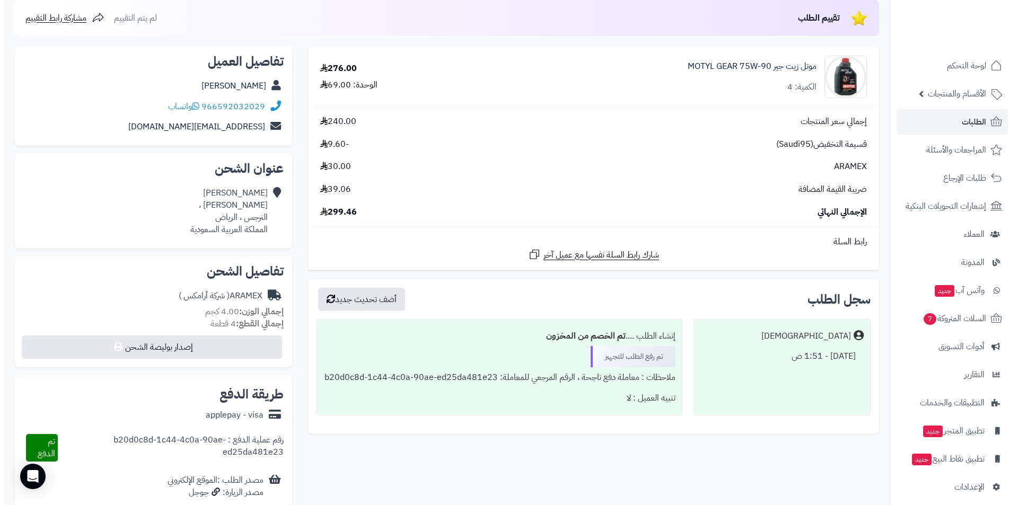
scroll to position [265, 0]
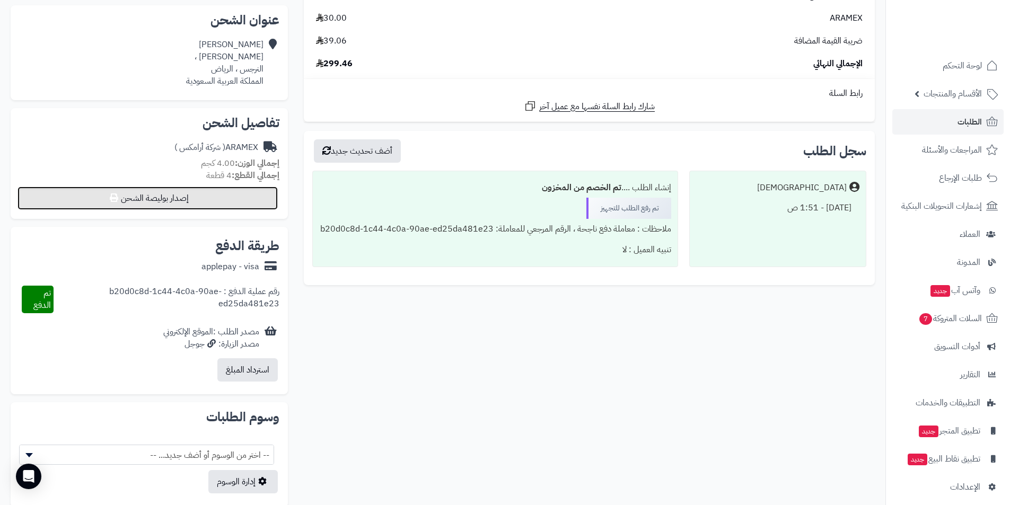
click at [173, 198] on button "إصدار بوليصة الشحن" at bounding box center [147, 198] width 260 height 23
select select "******"
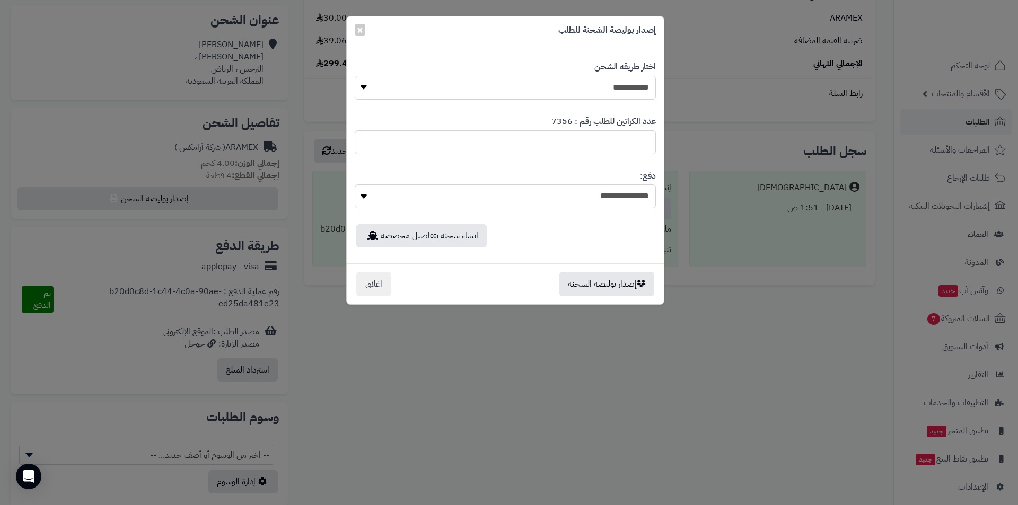
click at [545, 90] on select "**********" at bounding box center [505, 88] width 301 height 24
click at [355, 76] on select "**********" at bounding box center [505, 88] width 301 height 24
click at [616, 276] on button "إصدار بوليصة الشحنة" at bounding box center [606, 283] width 95 height 24
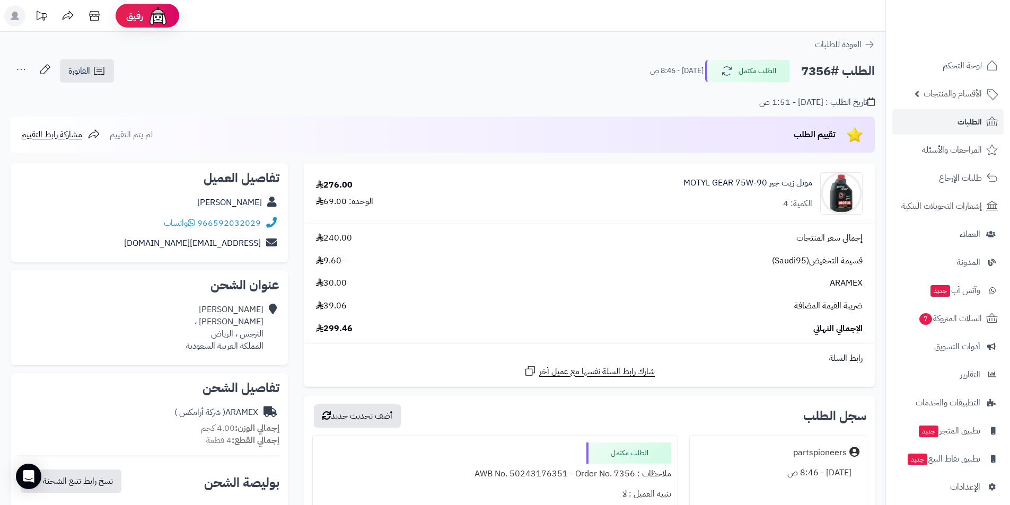
scroll to position [266, 0]
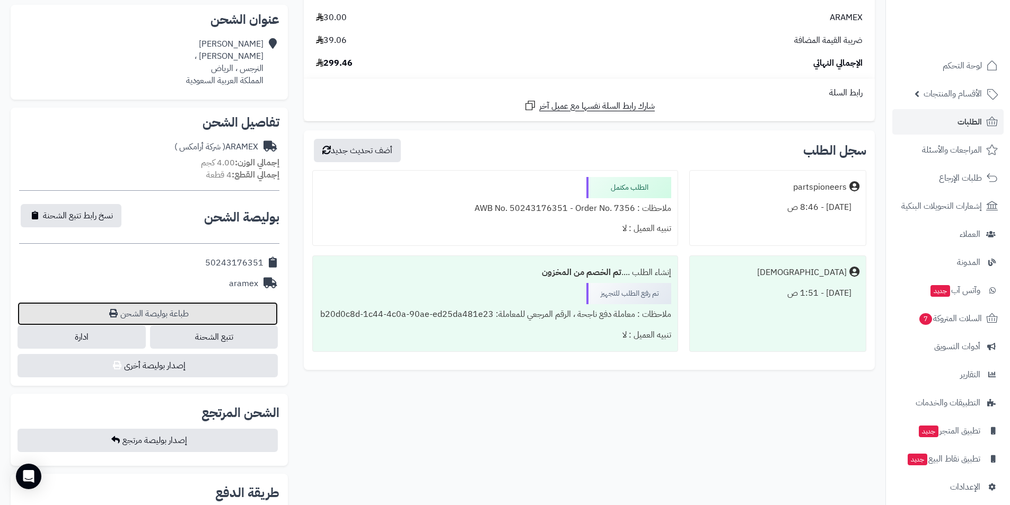
click at [142, 317] on link "طباعة بوليصة الشحن" at bounding box center [147, 313] width 260 height 23
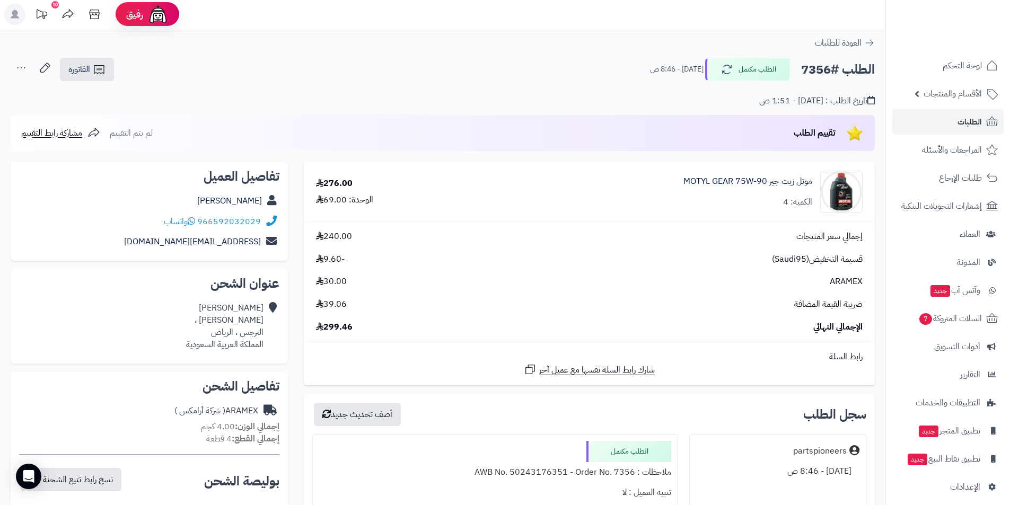
scroll to position [1, 0]
click at [87, 80] on link "الفاتورة" at bounding box center [87, 70] width 54 height 23
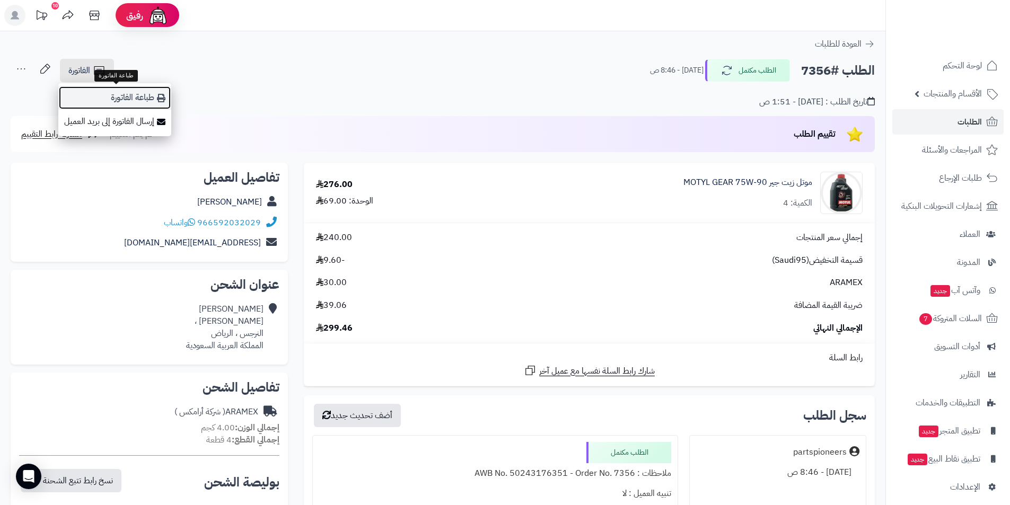
click at [129, 106] on link "طباعة الفاتورة" at bounding box center [114, 98] width 113 height 24
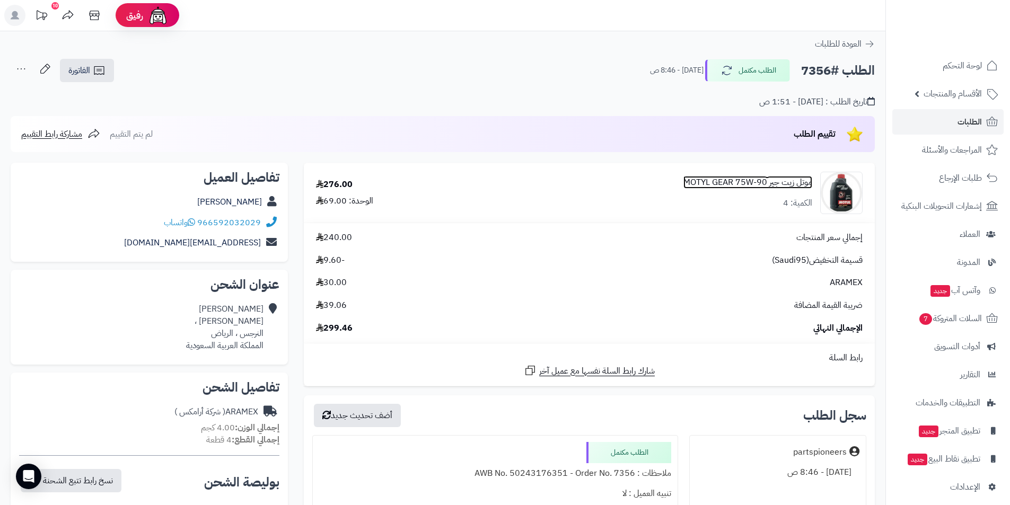
click at [792, 181] on link "موتل زيت جير MOTYL GEAR 75W-90" at bounding box center [747, 182] width 129 height 12
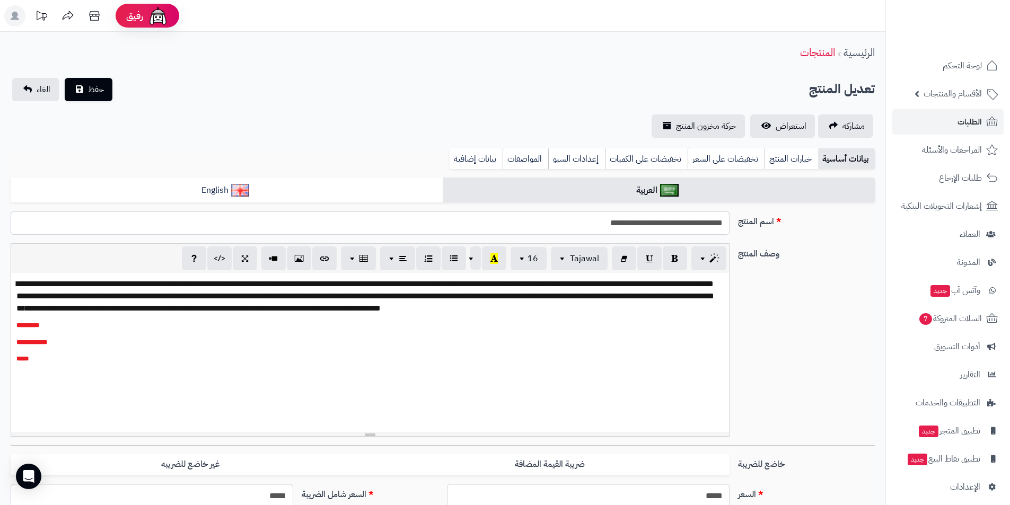
scroll to position [207, 0]
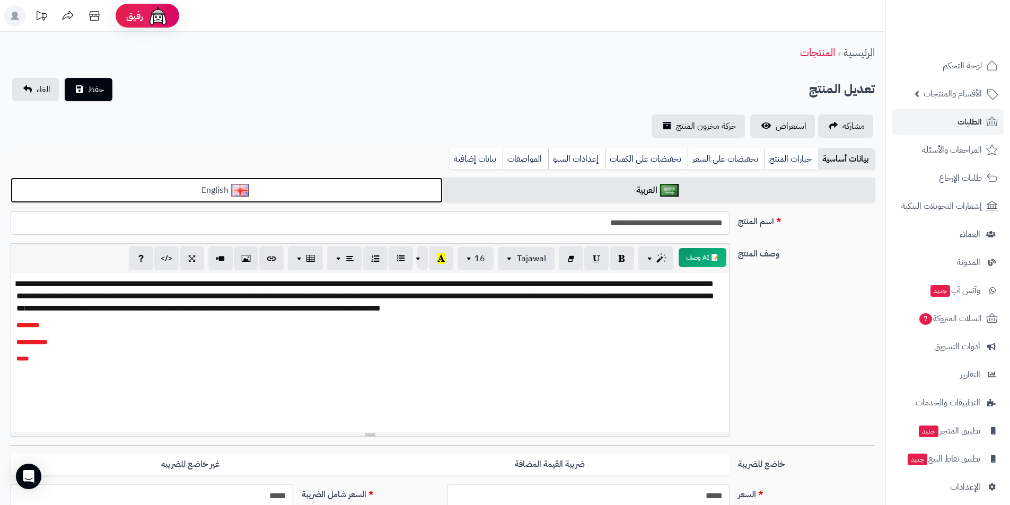
click at [401, 185] on link "English" at bounding box center [227, 191] width 432 height 26
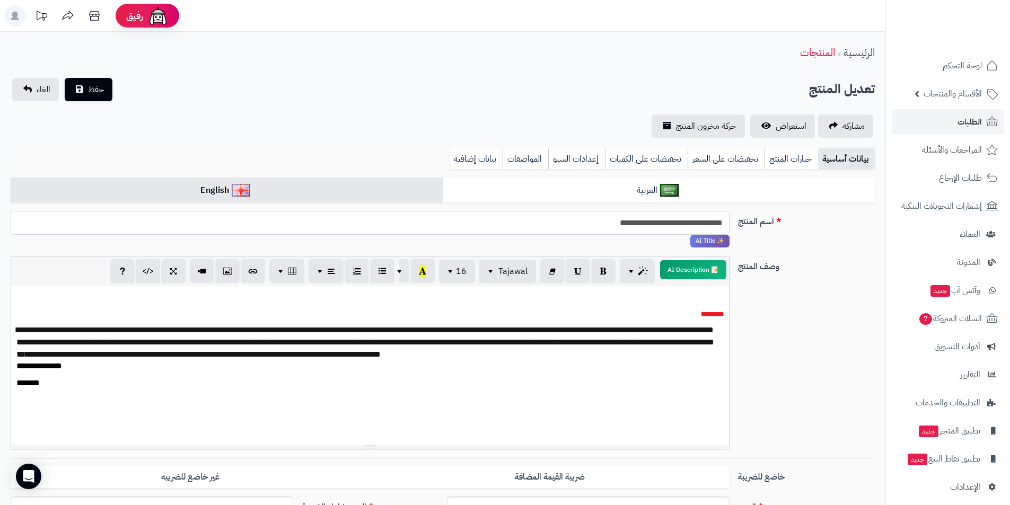
click at [655, 223] on input "**********" at bounding box center [370, 223] width 719 height 24
type input "**********"
click at [91, 84] on span "حفظ" at bounding box center [96, 89] width 16 height 13
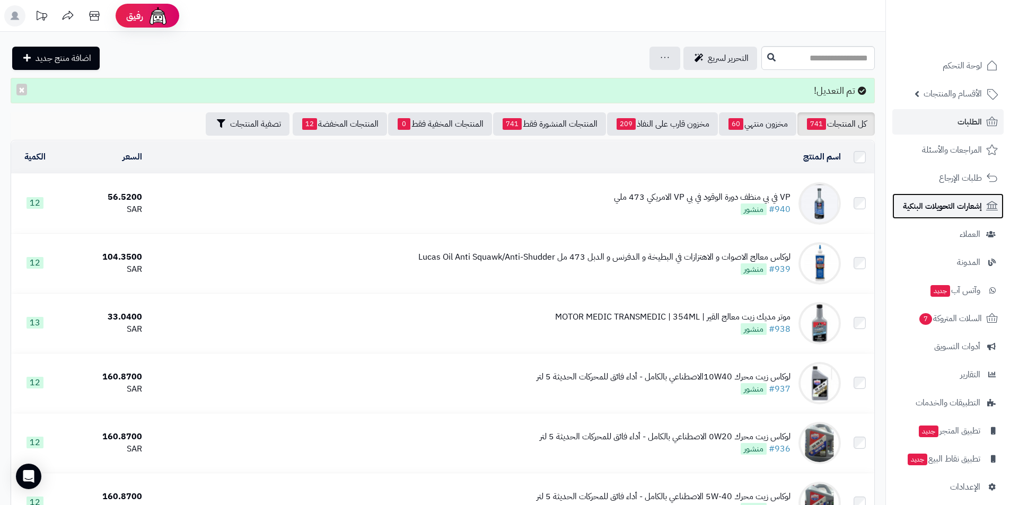
click at [940, 198] on link "إشعارات التحويلات البنكية" at bounding box center [947, 205] width 111 height 25
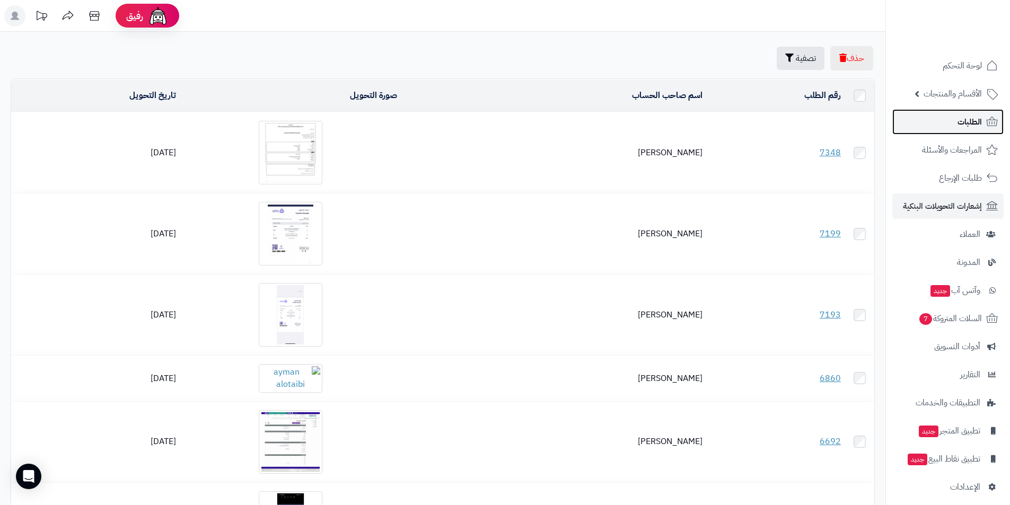
click at [983, 128] on link "الطلبات" at bounding box center [947, 121] width 111 height 25
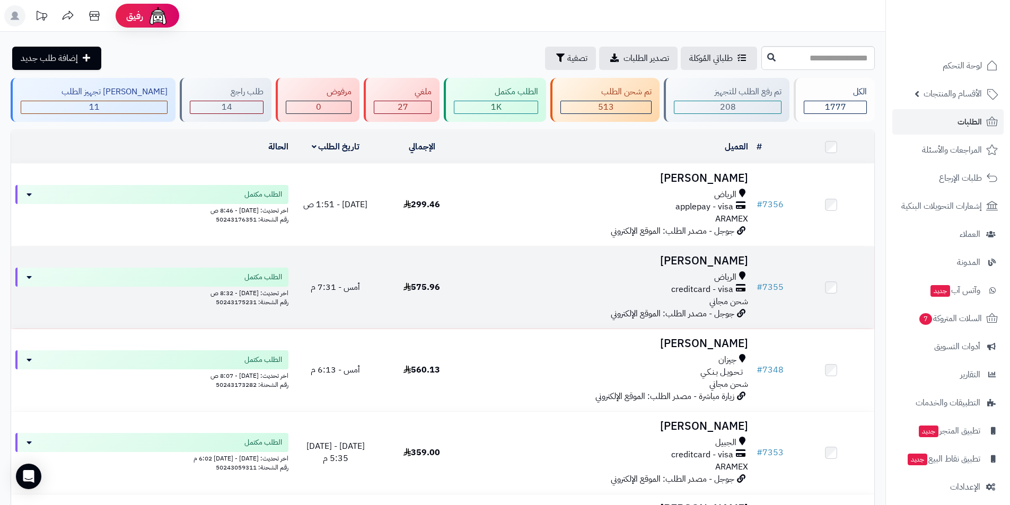
click at [713, 265] on h3 "[PERSON_NAME]" at bounding box center [608, 261] width 279 height 12
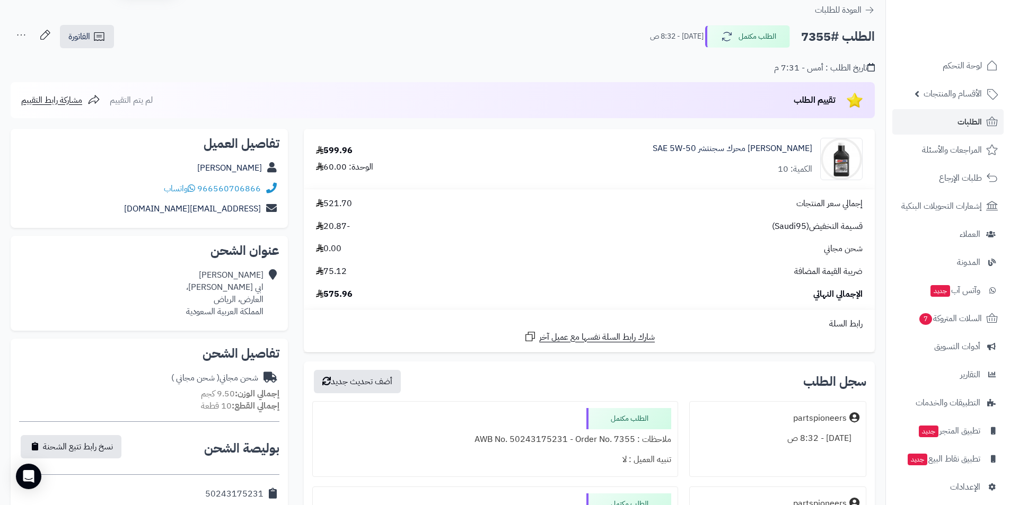
scroll to position [53, 0]
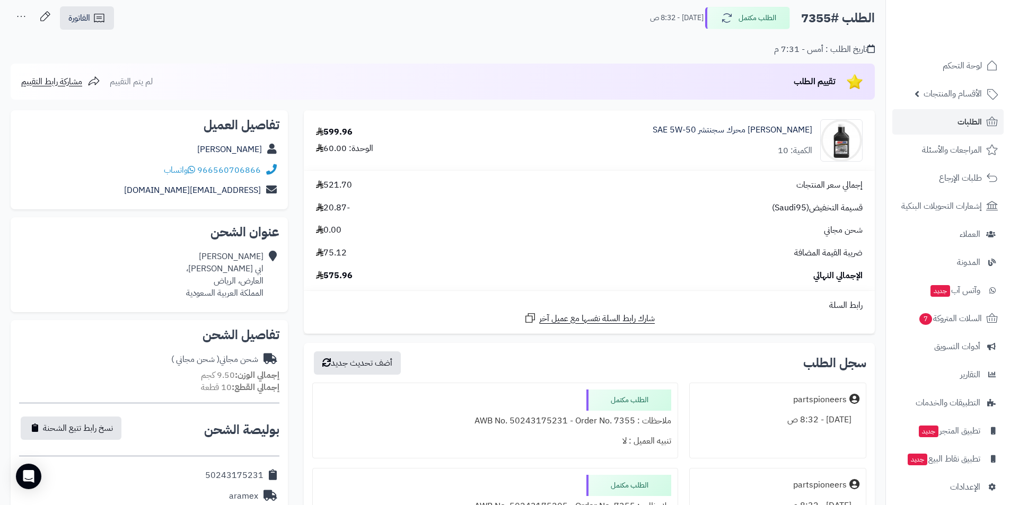
drag, startPoint x: 203, startPoint y: 251, endPoint x: 262, endPoint y: 257, distance: 59.6
click at [262, 257] on div "[PERSON_NAME] ابي [PERSON_NAME]، العارض، [PERSON_NAME] العربية السعودية" at bounding box center [224, 275] width 77 height 48
copy div "[PERSON_NAME]"
drag, startPoint x: 209, startPoint y: 159, endPoint x: 259, endPoint y: 171, distance: 51.2
click at [259, 171] on div "تفاصيل العميل عبدالرحمن الماجد 966560706866 واتساب abo3of.tamem@gmail.com" at bounding box center [149, 160] width 277 height 100
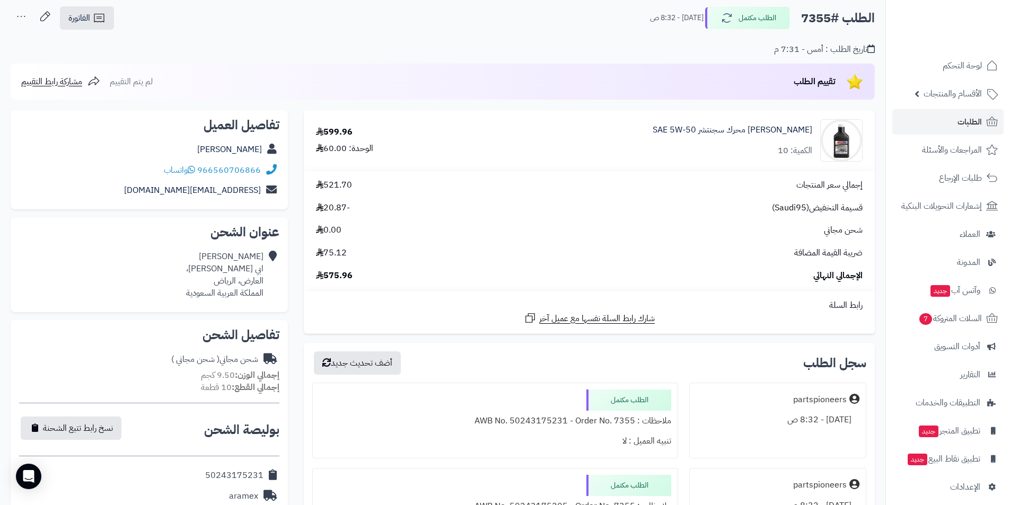
click at [216, 156] on div "عبدالرحمن الماجد" at bounding box center [149, 149] width 260 height 21
drag, startPoint x: 215, startPoint y: 158, endPoint x: 259, endPoint y: 174, distance: 47.3
click at [259, 174] on div "تفاصيل العميل عبدالرحمن الماجد 966560706866 واتساب abo3of.tamem@gmail.com" at bounding box center [149, 160] width 277 height 100
click at [244, 179] on div "966560706866 واتساب" at bounding box center [149, 170] width 260 height 21
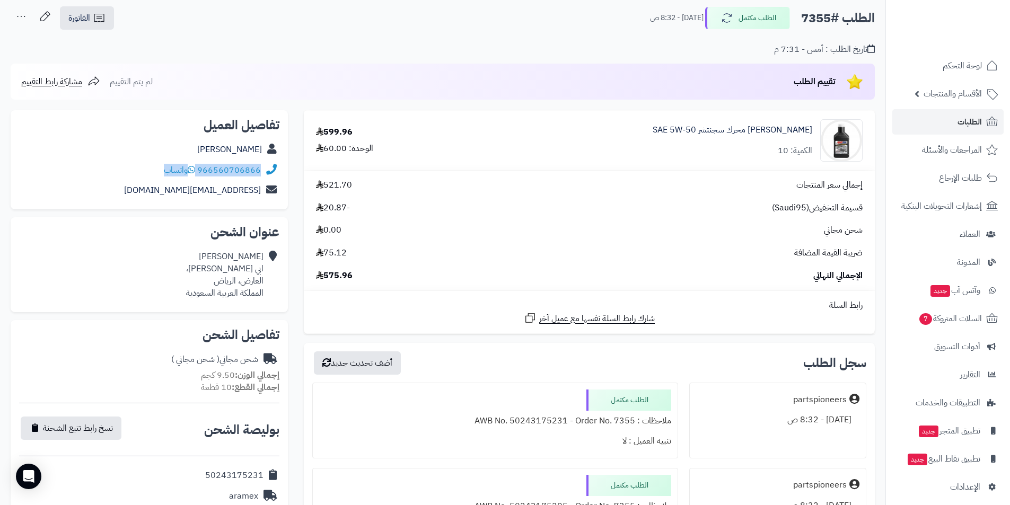
click at [243, 178] on div "966560706866 واتساب" at bounding box center [149, 170] width 260 height 21
copy div "966560706866 واتساب"
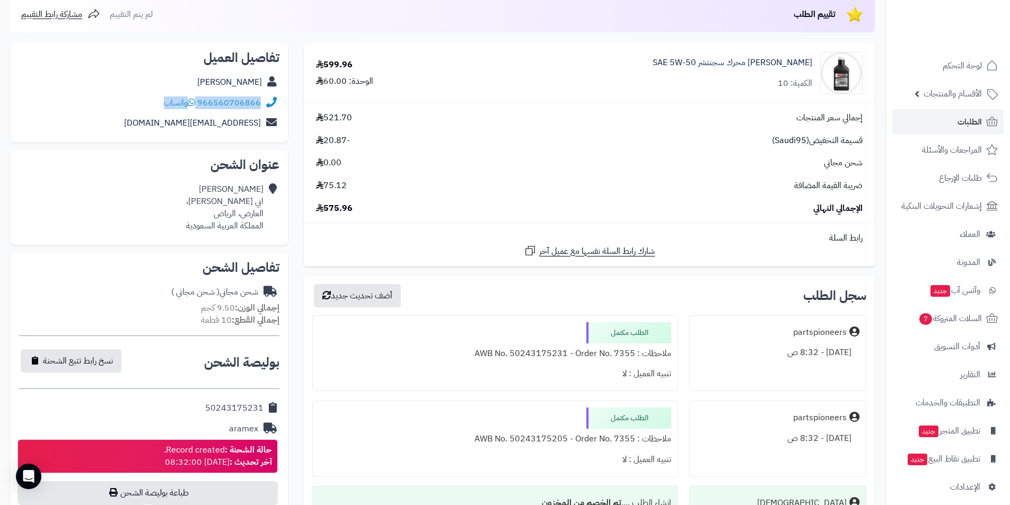
scroll to position [106, 0]
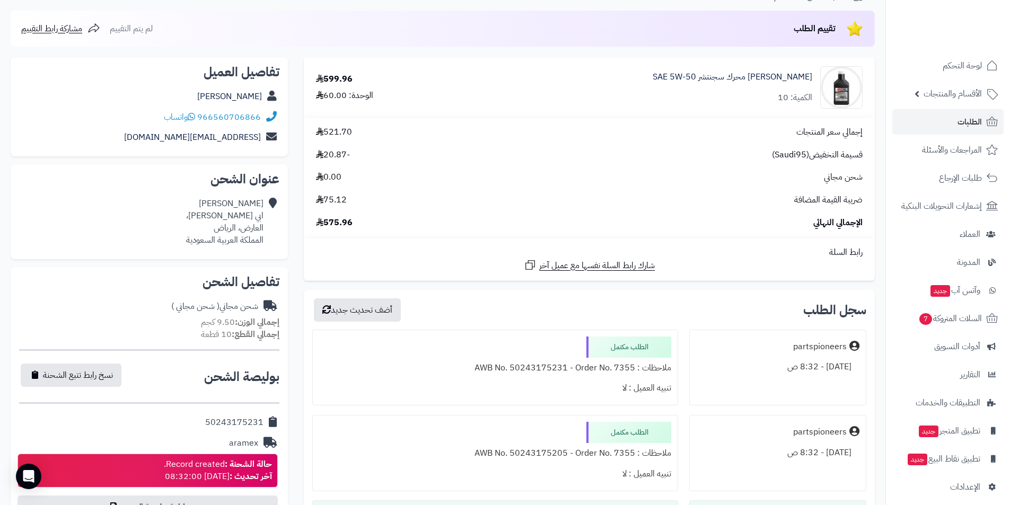
click at [331, 79] on div "599.96" at bounding box center [334, 79] width 37 height 12
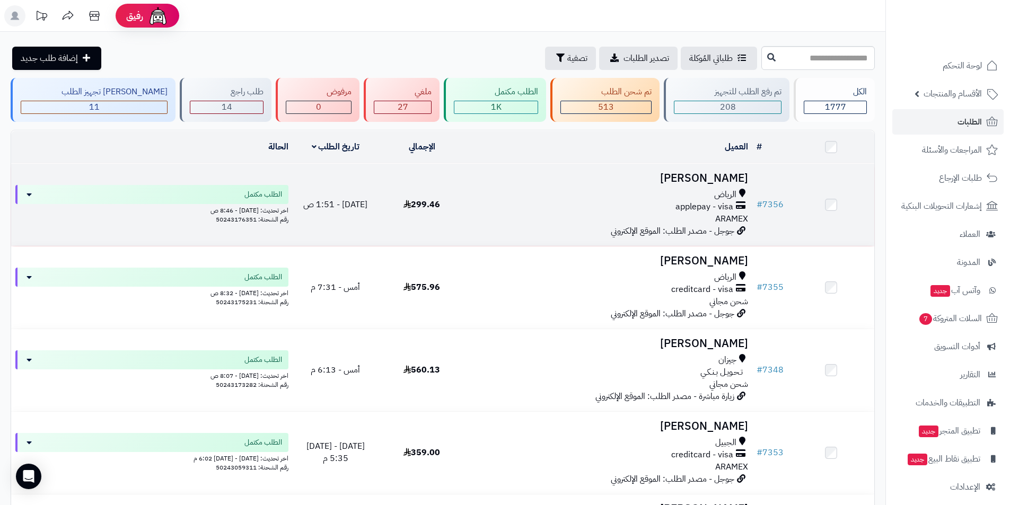
click at [674, 184] on h3 "[PERSON_NAME]" at bounding box center [608, 178] width 279 height 12
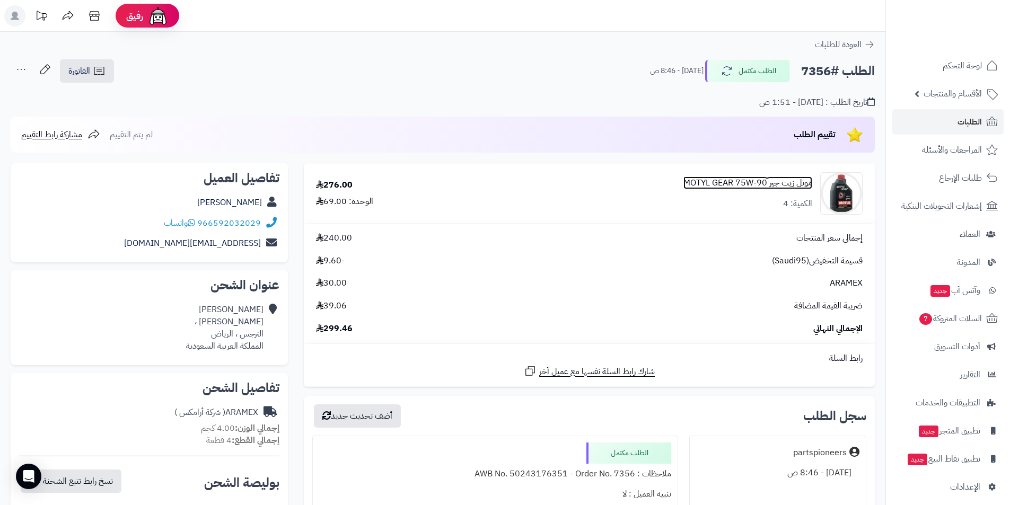
click at [728, 181] on link "موتل زيت جير MOTYL GEAR 75W-90" at bounding box center [747, 183] width 129 height 12
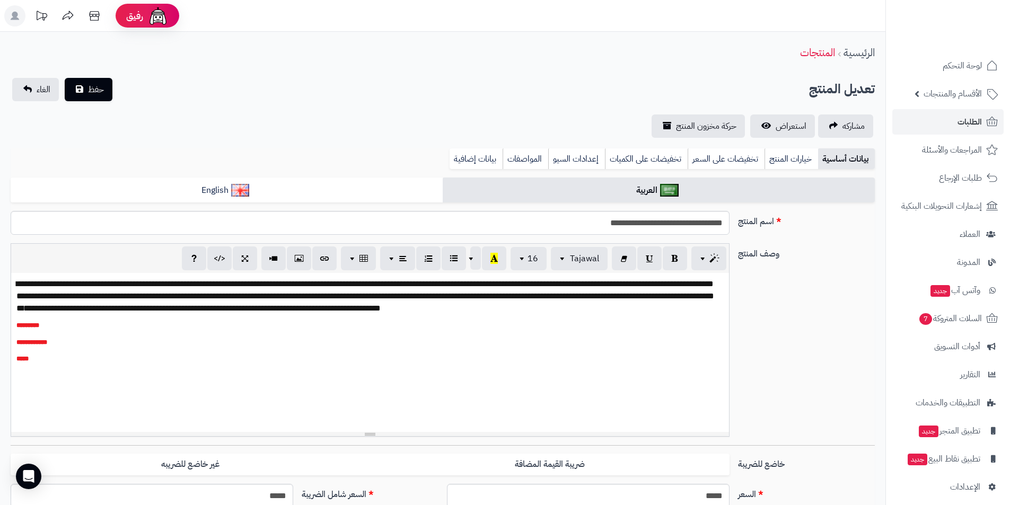
scroll to position [207, 0]
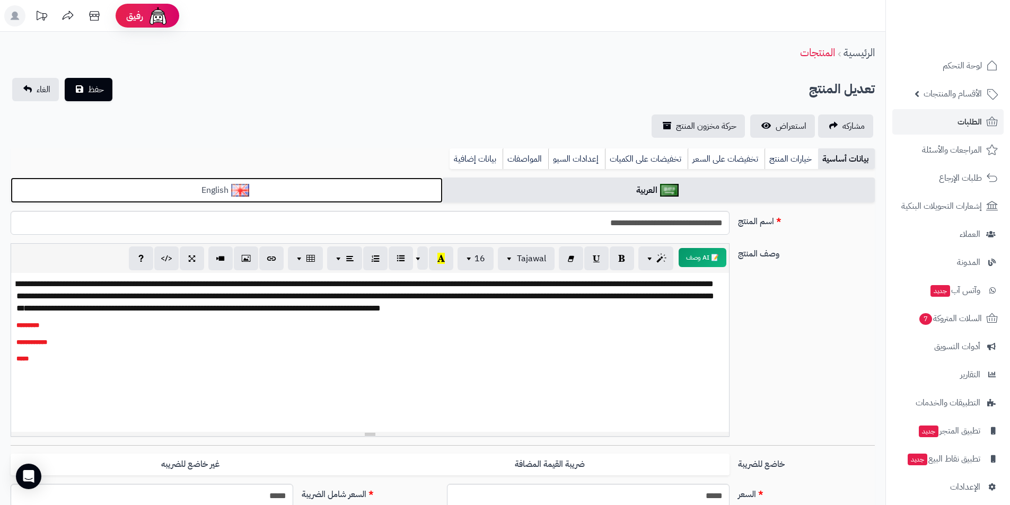
click at [262, 187] on link "English" at bounding box center [227, 191] width 432 height 26
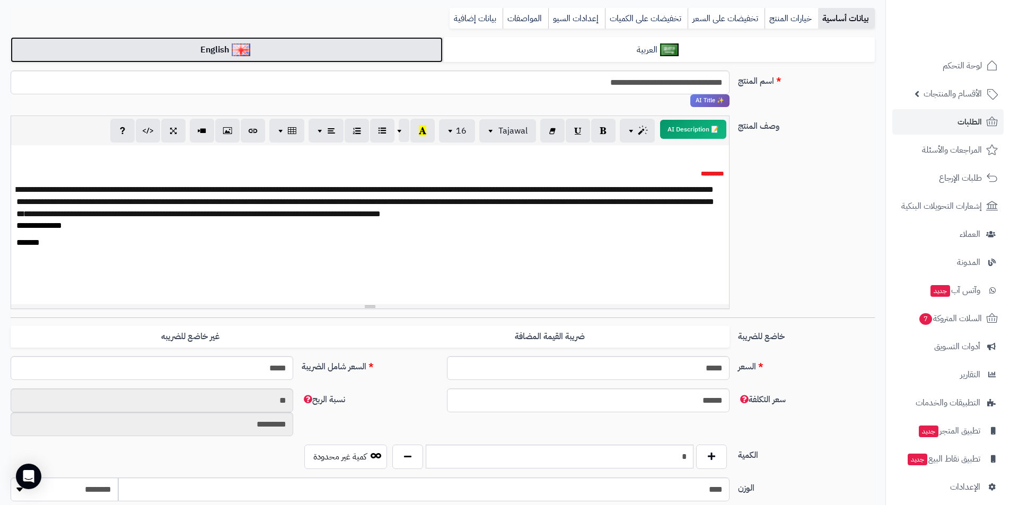
scroll to position [159, 0]
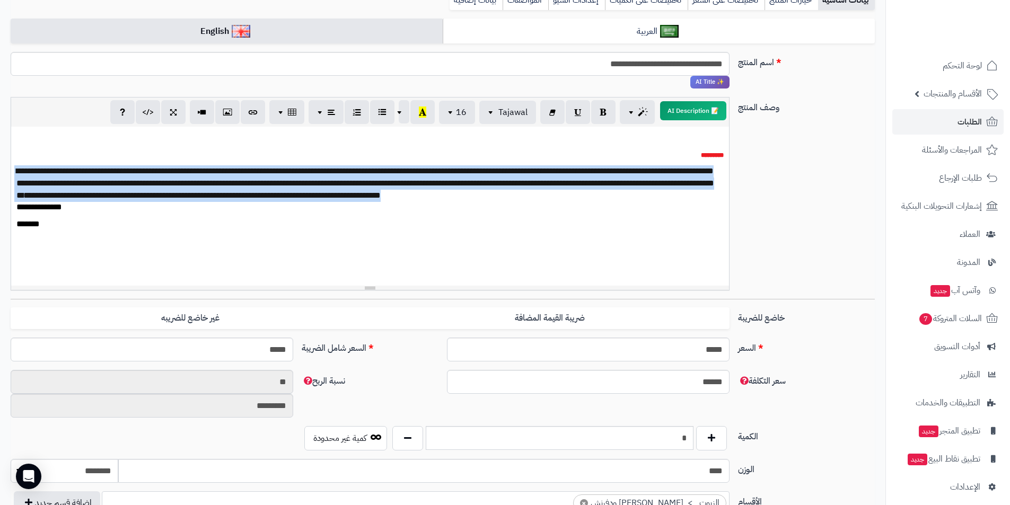
drag, startPoint x: 23, startPoint y: 160, endPoint x: 89, endPoint y: 222, distance: 90.4
click at [89, 222] on div "**********" at bounding box center [370, 206] width 718 height 159
click at [80, 214] on div "**********" at bounding box center [369, 207] width 707 height 12
drag, startPoint x: 80, startPoint y: 222, endPoint x: 21, endPoint y: 170, distance: 78.5
click at [21, 170] on div "**********" at bounding box center [370, 206] width 718 height 159
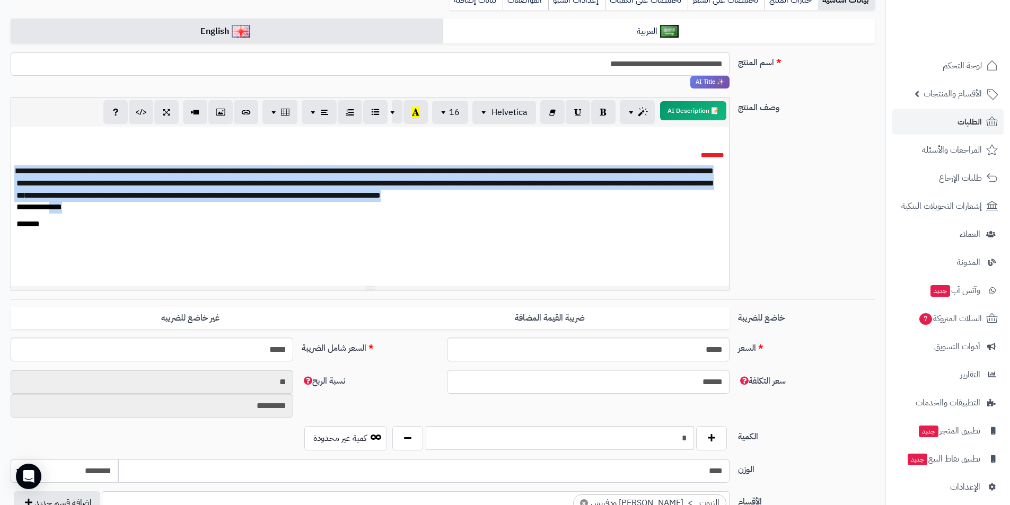
click at [55, 202] on div "**********" at bounding box center [369, 183] width 707 height 37
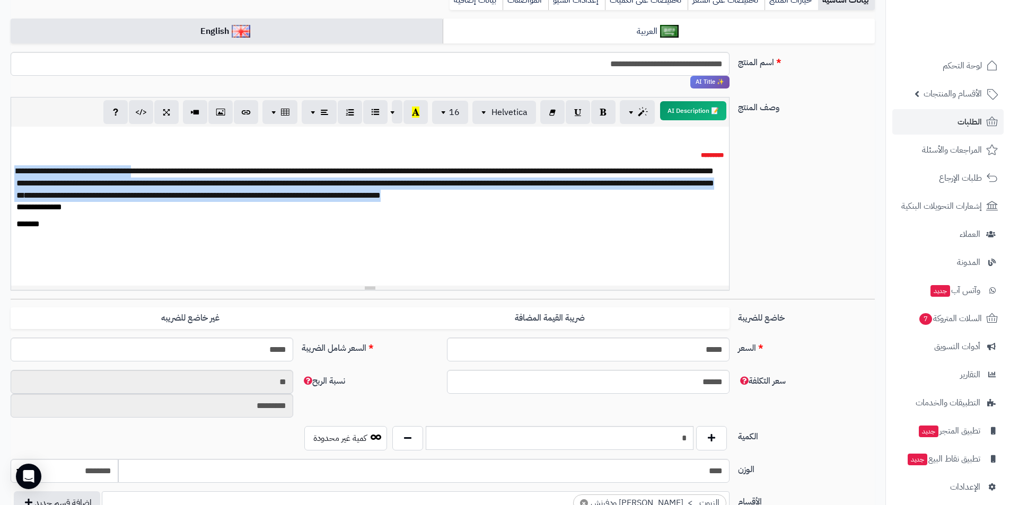
drag, startPoint x: 13, startPoint y: 162, endPoint x: 80, endPoint y: 219, distance: 88.0
click at [80, 219] on div "**********" at bounding box center [370, 206] width 718 height 159
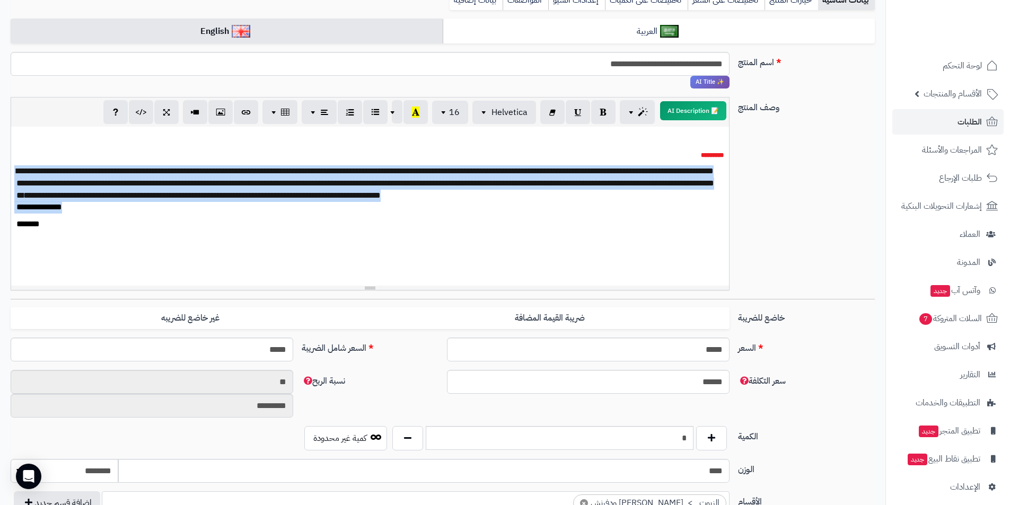
drag, startPoint x: 17, startPoint y: 161, endPoint x: 75, endPoint y: 229, distance: 89.9
click at [75, 229] on div "**********" at bounding box center [370, 206] width 718 height 159
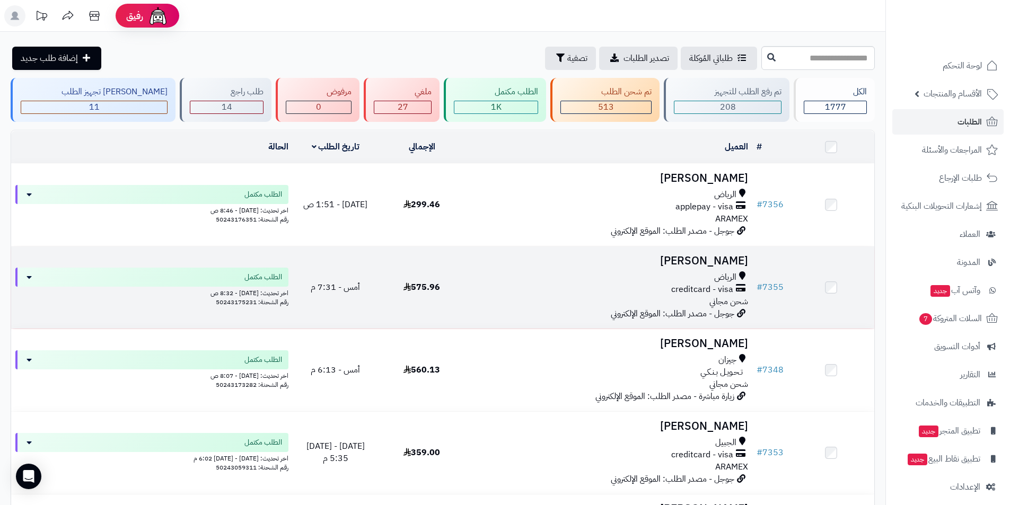
click at [669, 255] on h3 "عبدالرحمن الماجد" at bounding box center [608, 261] width 279 height 12
